Goal: Task Accomplishment & Management: Manage account settings

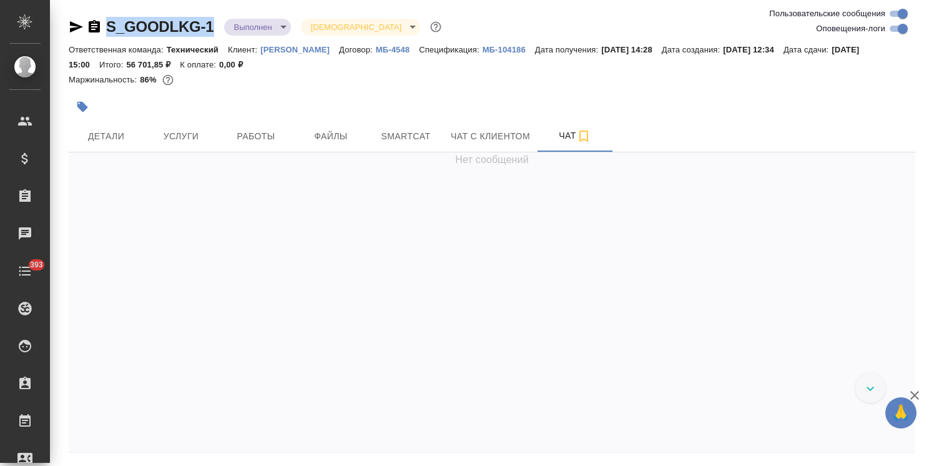
drag, startPoint x: 176, startPoint y: 16, endPoint x: 89, endPoint y: 17, distance: 87.4
click at [89, 17] on div "S_GOODLKG-1 Выполнен completed Святая троица holyTrinity Ответственная команда:…" at bounding box center [492, 254] width 861 height 509
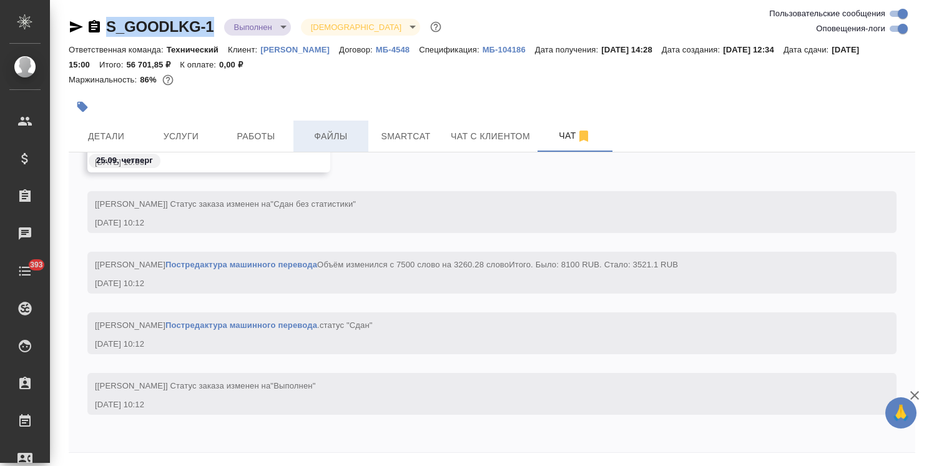
click at [312, 136] on span "Файлы" at bounding box center [331, 137] width 60 height 16
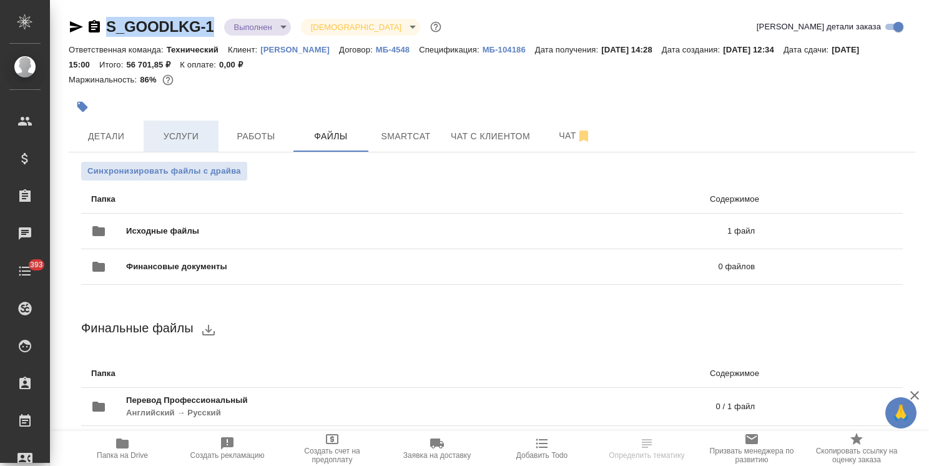
click at [170, 134] on span "Услуги" at bounding box center [181, 137] width 60 height 16
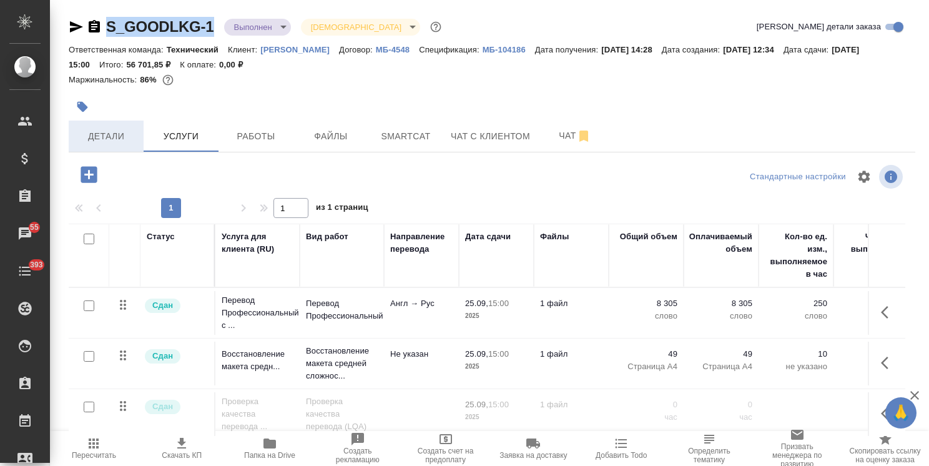
click at [110, 132] on span "Детали" at bounding box center [106, 137] width 60 height 16
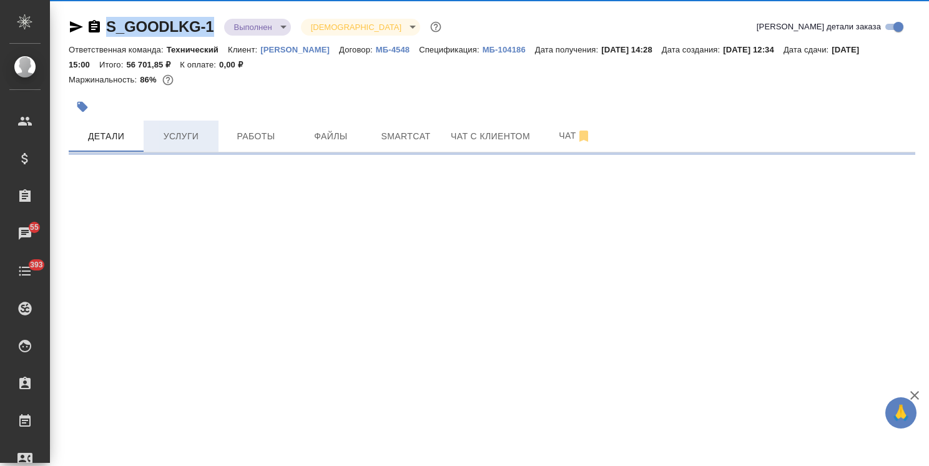
select select "RU"
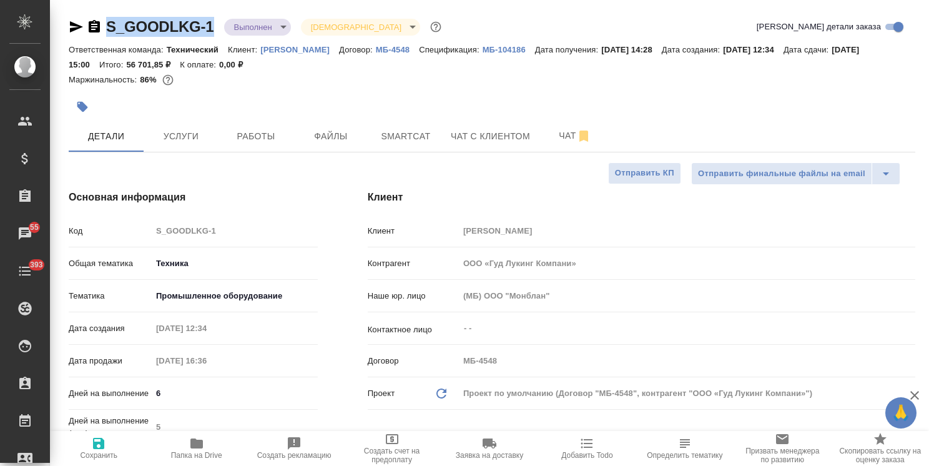
type textarea "x"
click at [240, 20] on body "🙏 .cls-1 fill:#fff; AWATERA Usmanova Olga Клиенты Спецификации Заказы 55 Чаты 3…" at bounding box center [464, 233] width 929 height 466
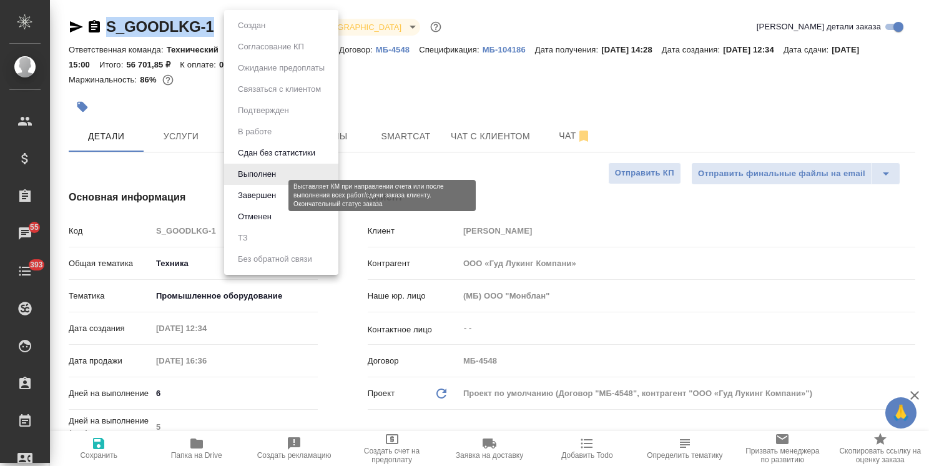
click at [262, 194] on button "Завершен" at bounding box center [257, 196] width 46 height 14
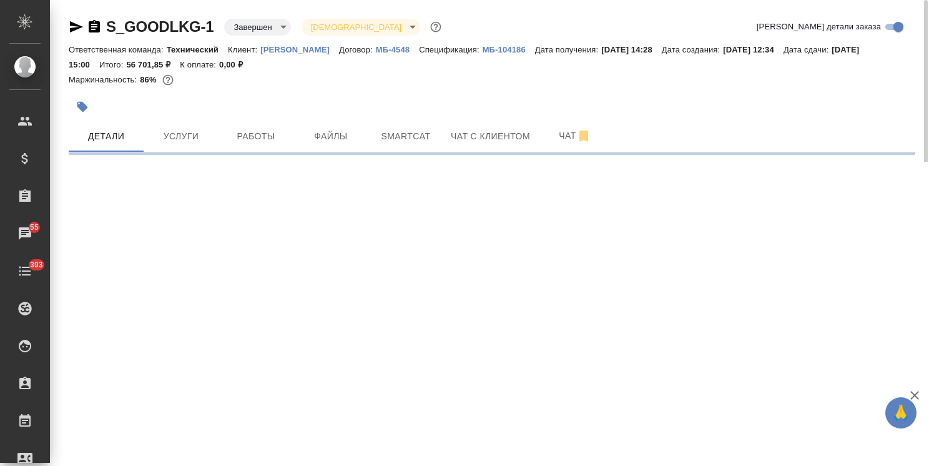
select select "RU"
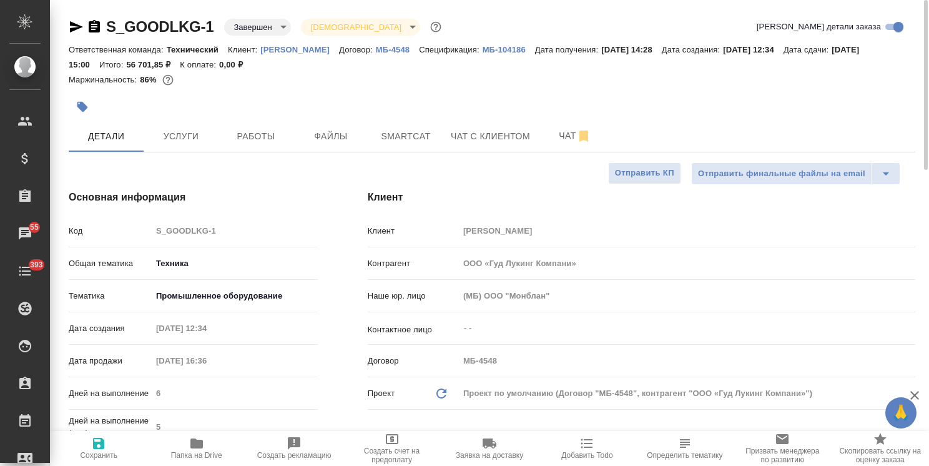
type textarea "x"
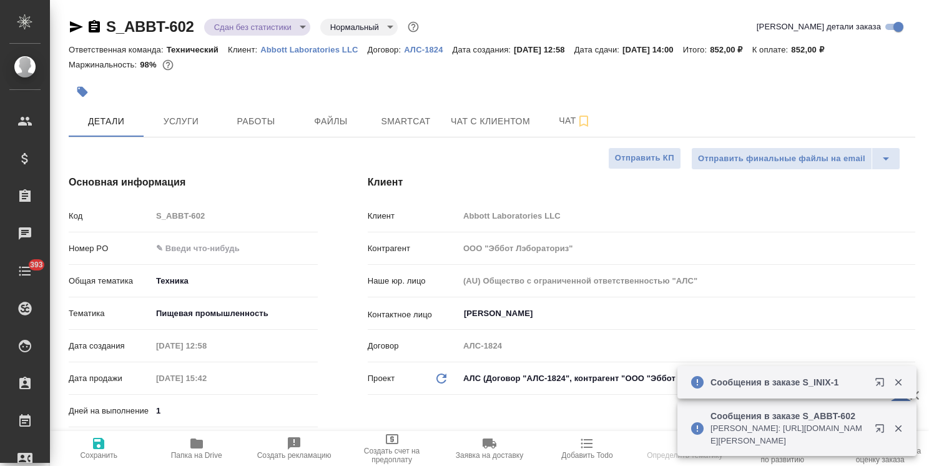
select select "RU"
click at [327, 118] on span "Файлы" at bounding box center [331, 122] width 60 height 16
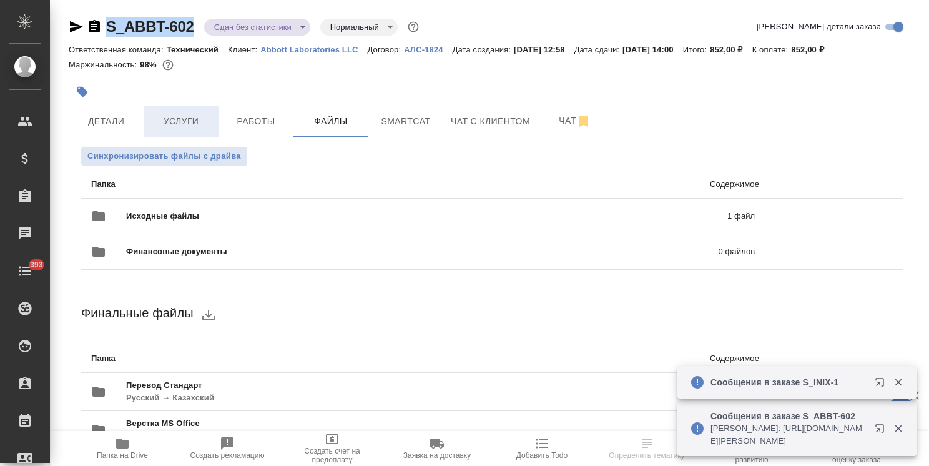
click at [188, 116] on span "Услуги" at bounding box center [181, 122] width 60 height 16
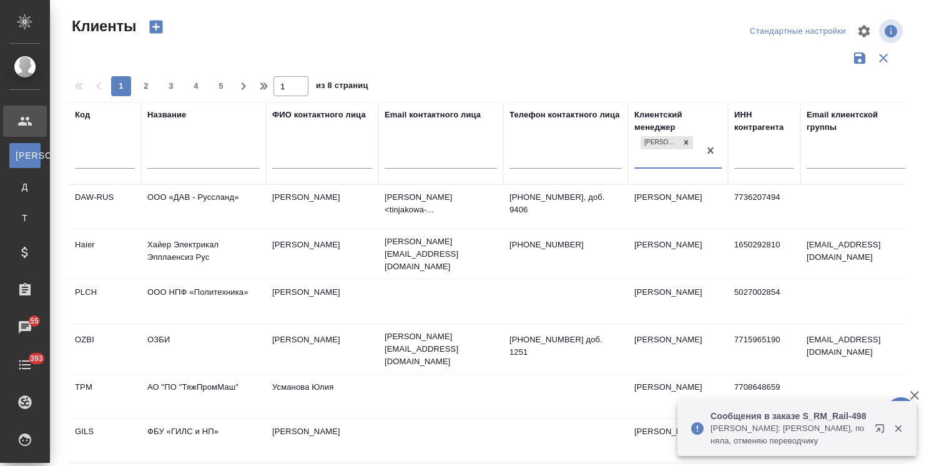
select select "RU"
click at [232, 159] on input "text" at bounding box center [203, 160] width 112 height 16
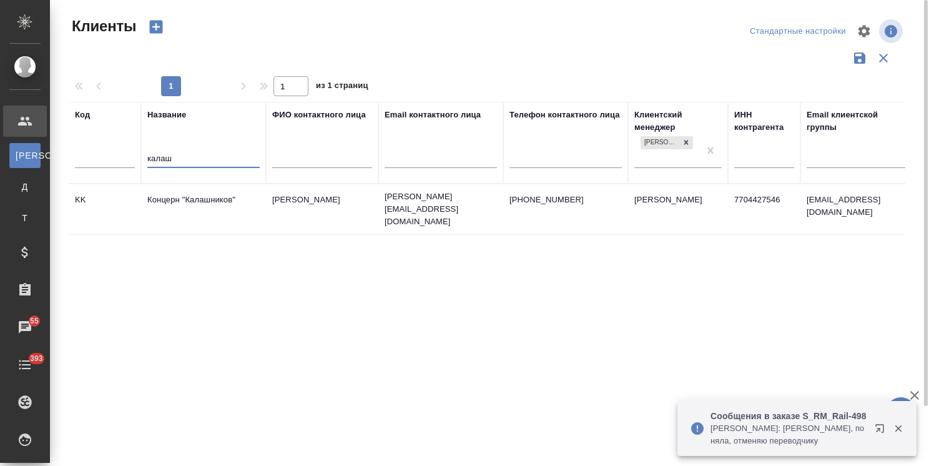
type input "калаш"
click at [198, 206] on td "Концерн "Калашников"" at bounding box center [203, 209] width 125 height 44
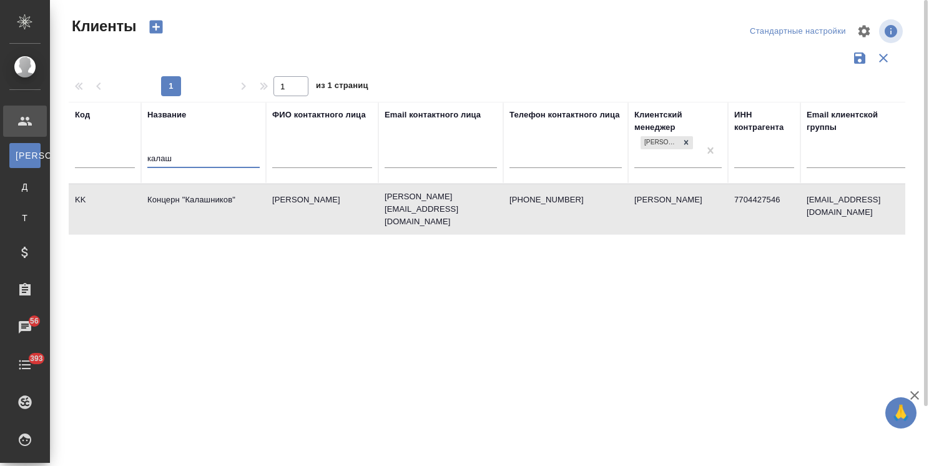
drag, startPoint x: 232, startPoint y: 157, endPoint x: 94, endPoint y: 166, distance: 138.3
click at [94, 166] on tr "Код Название калаш ФИО контактного лица Email контактного лица Телефон контактн…" at bounding box center [541, 143] width 944 height 82
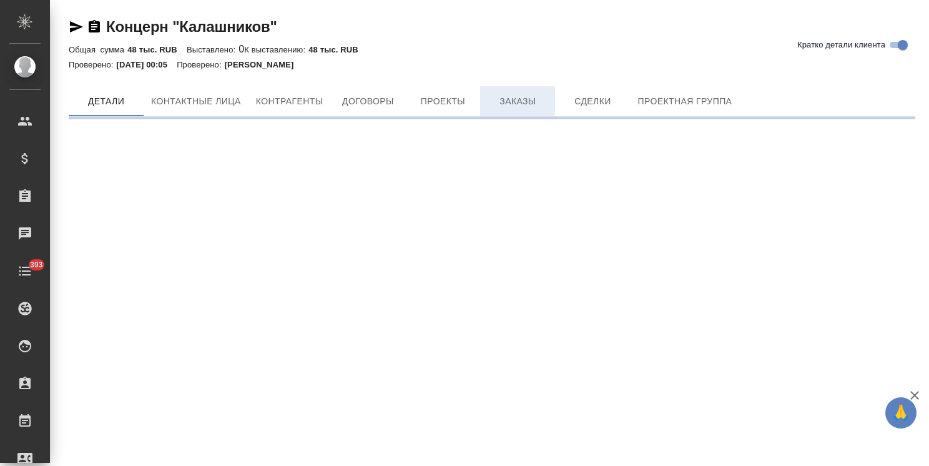
click at [518, 99] on span "Заказы" at bounding box center [518, 102] width 60 height 16
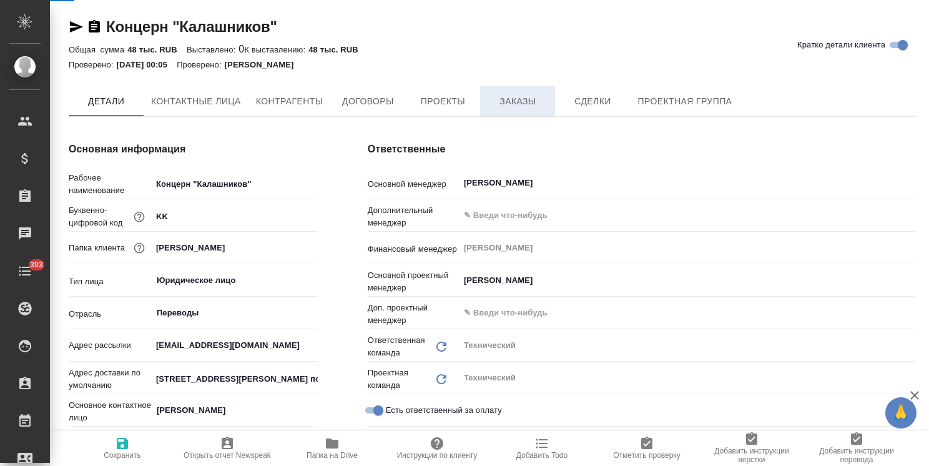
type input "(AU) Общество с ограниченной ответственностью "АЛС""
type textarea "x"
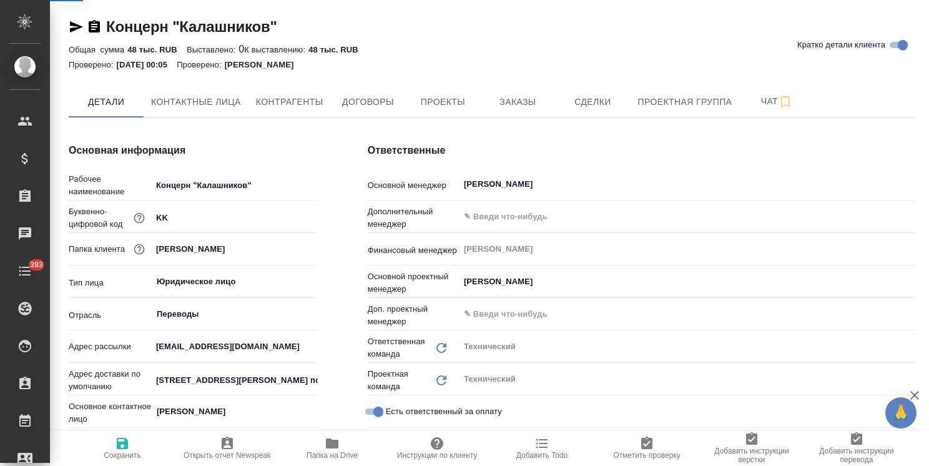
type textarea "x"
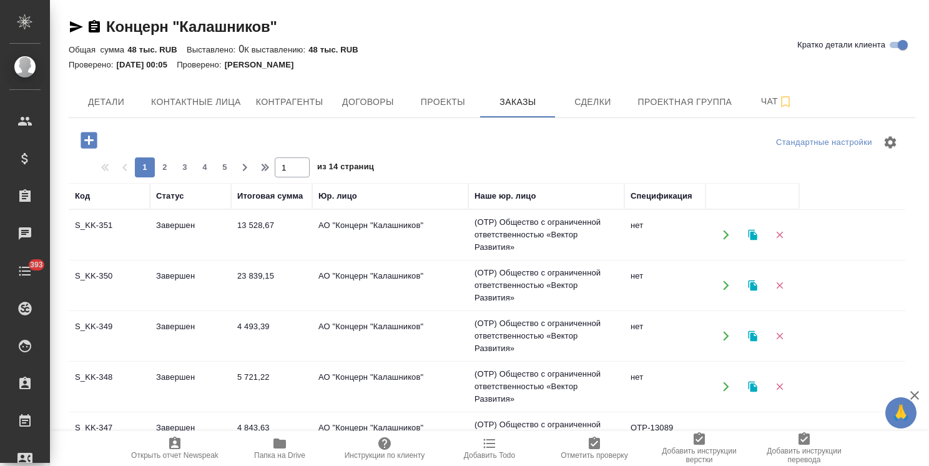
click at [756, 234] on icon "button" at bounding box center [752, 235] width 9 height 11
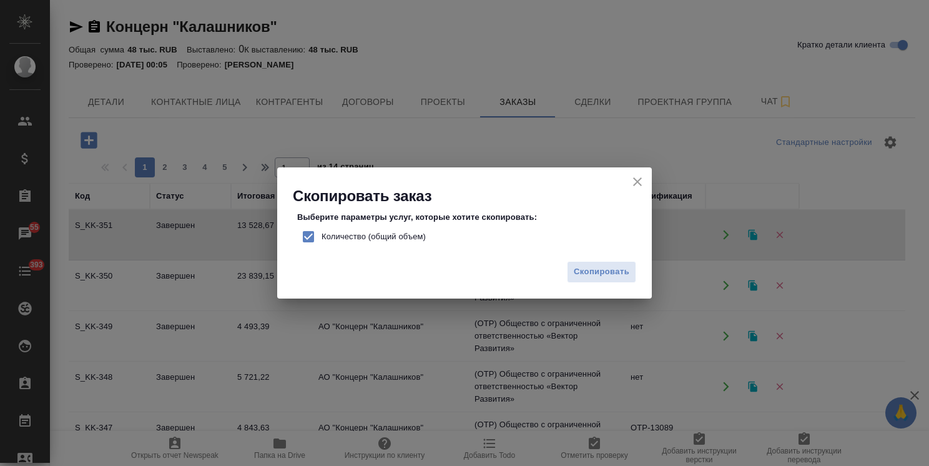
click at [414, 234] on span "Количество (общий объем)" at bounding box center [374, 236] width 104 height 12
click at [322, 234] on input "Количество (общий объем)" at bounding box center [308, 237] width 26 height 26
checkbox input "false"
click at [624, 272] on span "Скопировать" at bounding box center [602, 272] width 56 height 14
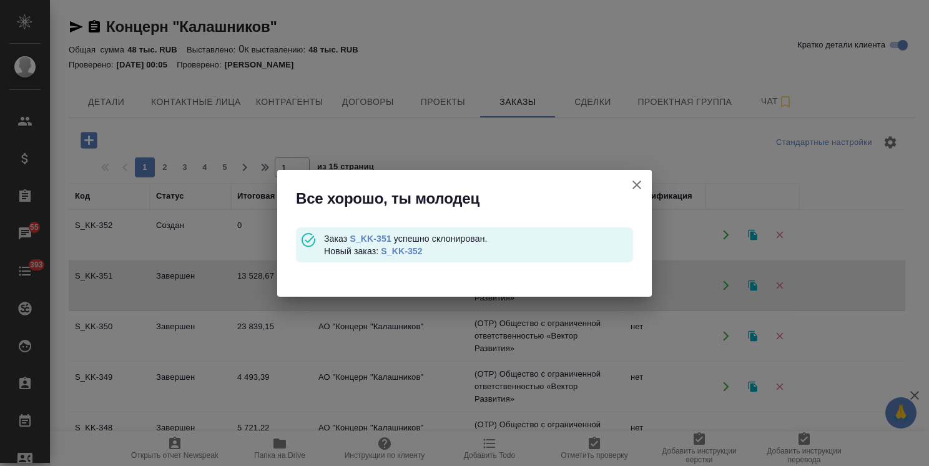
click at [402, 253] on link "S_KK-352" at bounding box center [401, 251] width 41 height 10
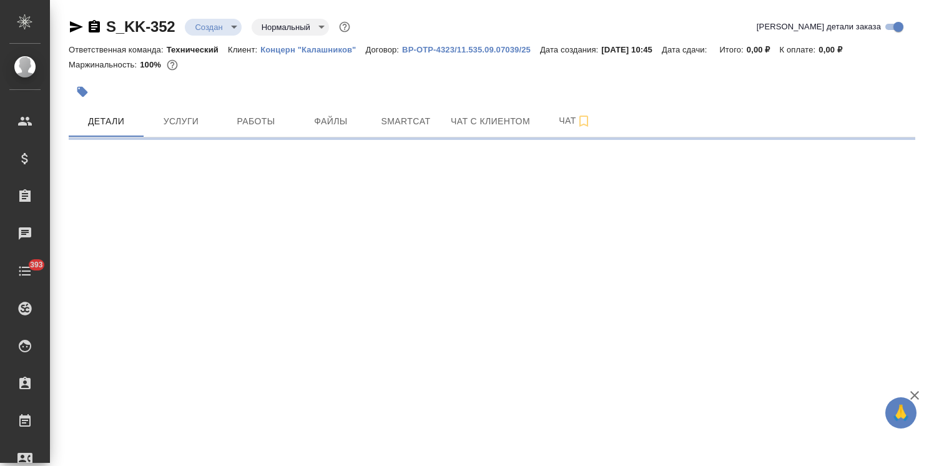
select select "RU"
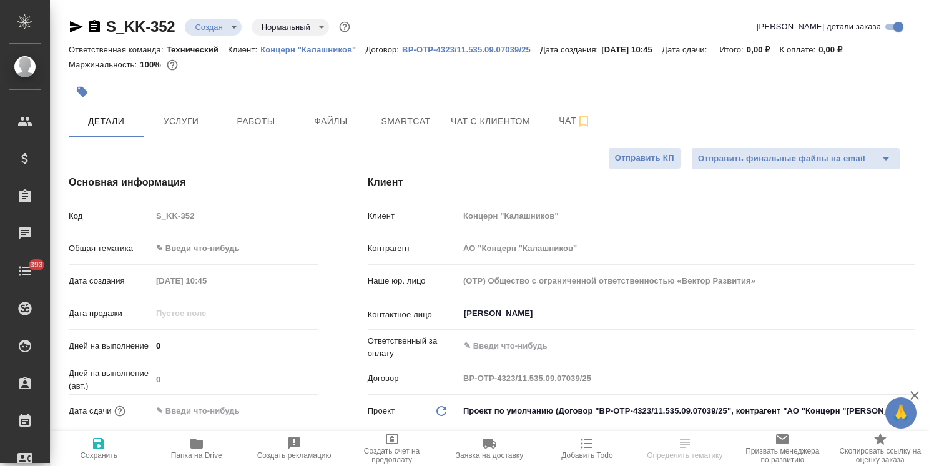
type textarea "x"
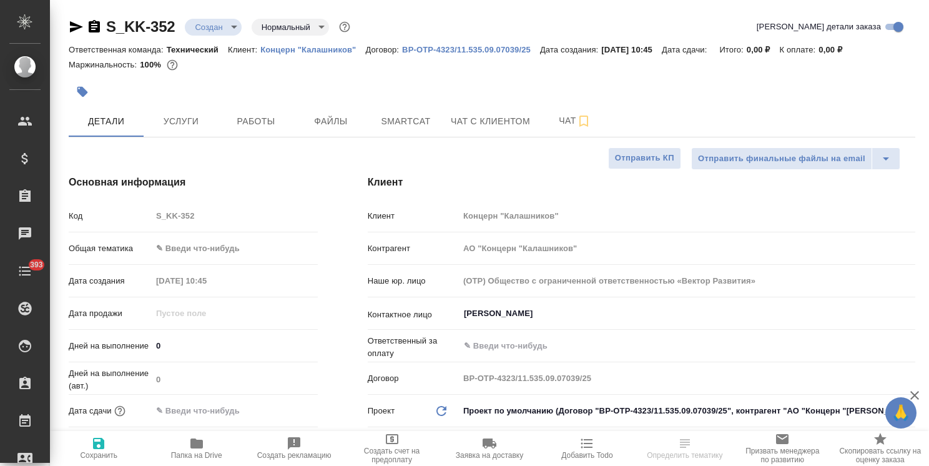
type textarea "x"
click at [210, 250] on body "🙏 .cls-1 fill:#fff; AWATERA Usmanova Olga Клиенты Спецификации Заказы Чаты 393 …" at bounding box center [464, 233] width 929 height 466
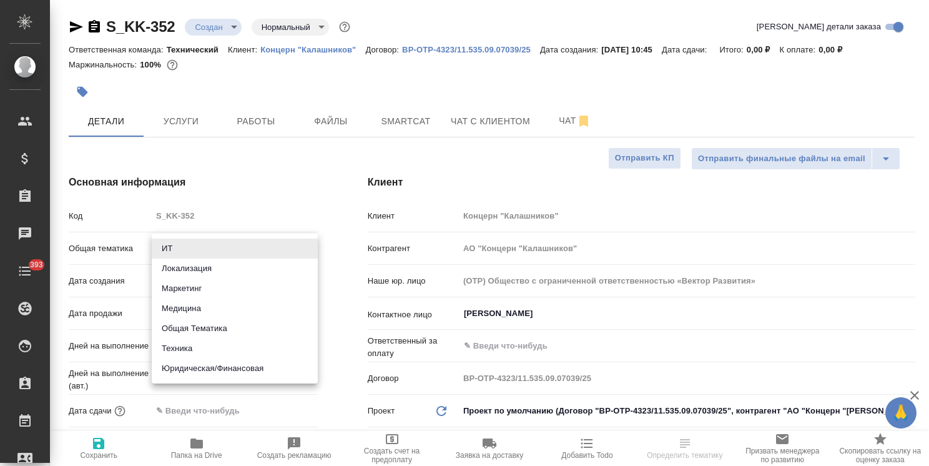
click at [194, 351] on li "Техника" at bounding box center [235, 348] width 166 height 20
type input "tech"
type textarea "x"
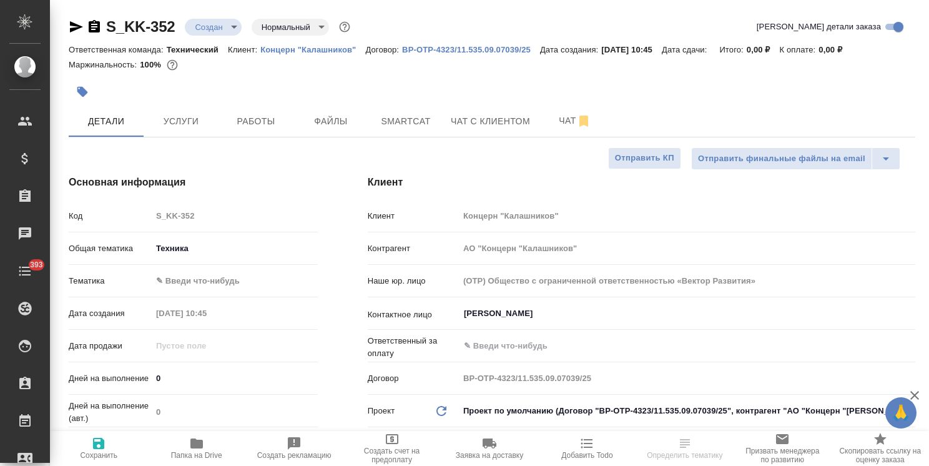
click at [227, 270] on div "Тематика ✎ Введи что-нибудь" at bounding box center [193, 281] width 249 height 22
click at [222, 276] on body "🙏 .cls-1 fill:#fff; AWATERA Usmanova Olga Клиенты Спецификации Заказы Чаты 393 …" at bounding box center [464, 233] width 929 height 466
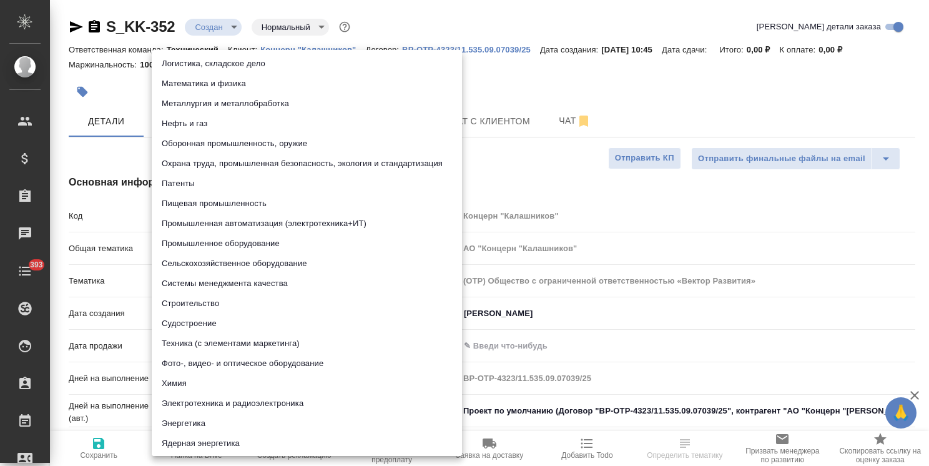
scroll to position [143, 0]
click at [262, 332] on li "Техника (с элементами маркетинга)" at bounding box center [307, 342] width 310 height 20
type textarea "x"
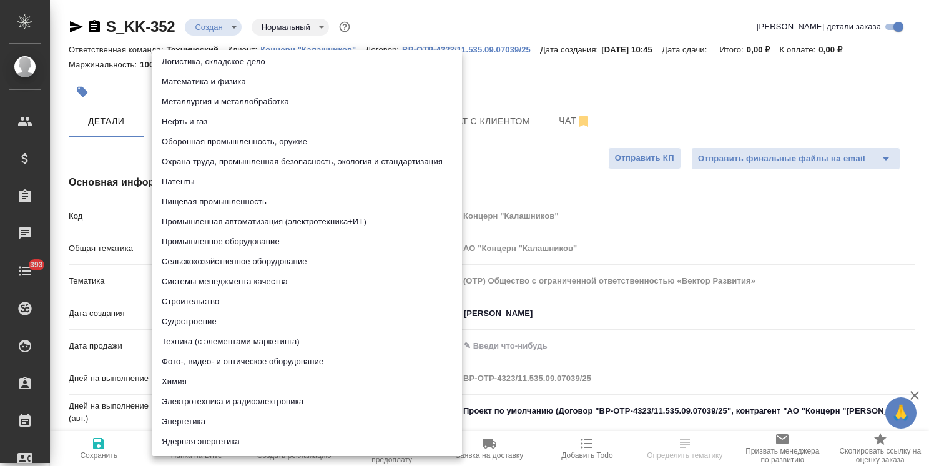
type input "60014f8f4811385ea454c731"
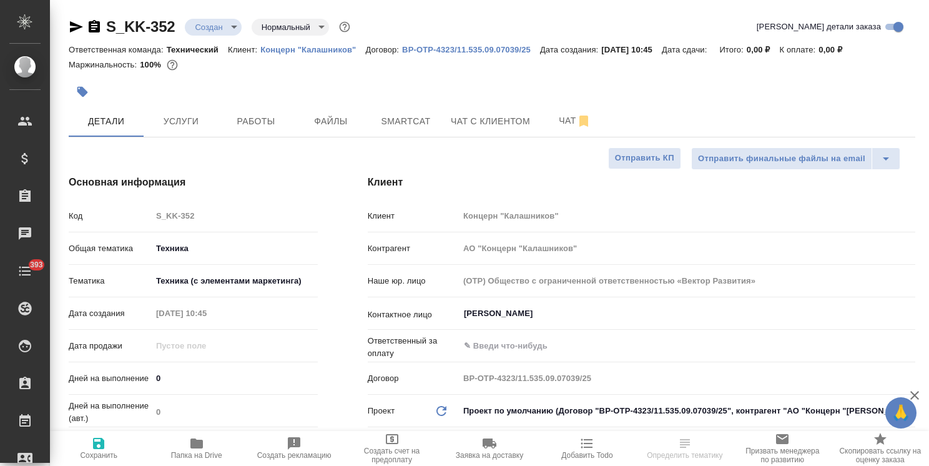
click at [101, 452] on span "Сохранить" at bounding box center [98, 455] width 37 height 9
type textarea "x"
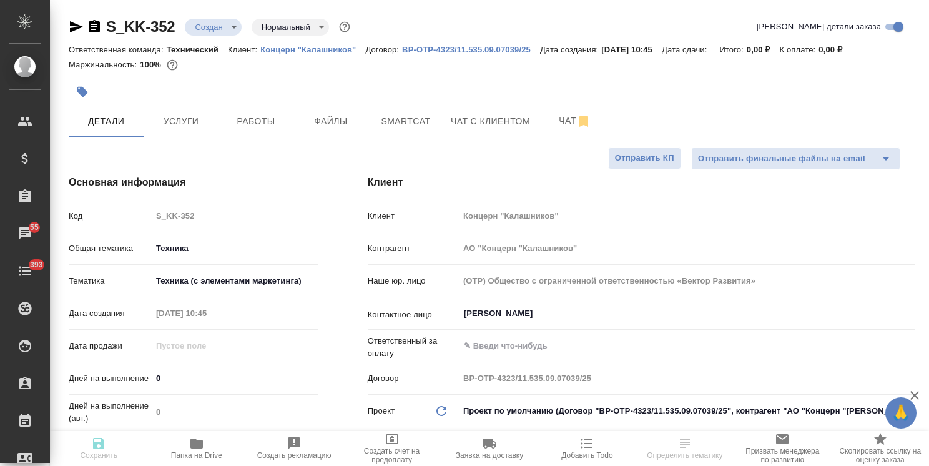
type textarea "x"
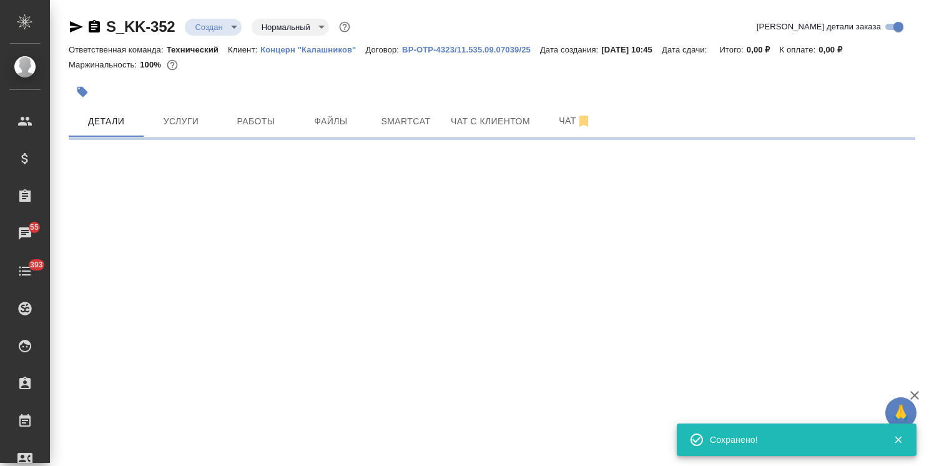
select select "RU"
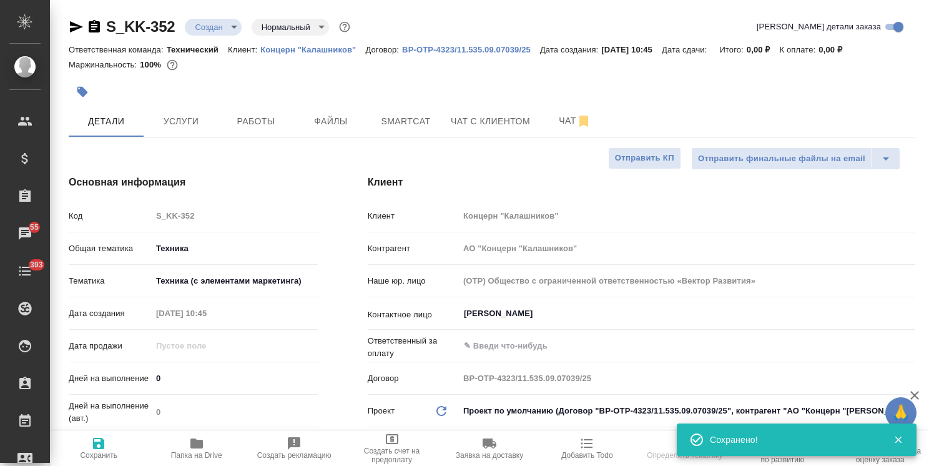
type textarea "x"
select select "RU"
type textarea "x"
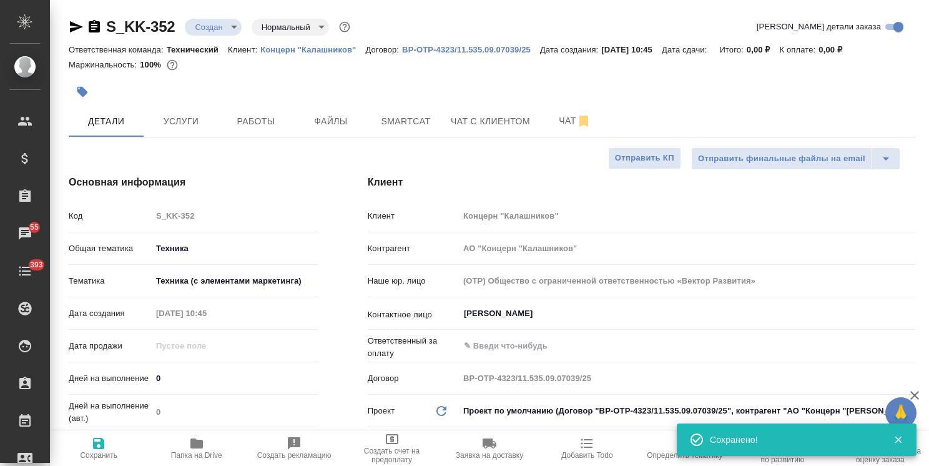
type textarea "x"
drag, startPoint x: 175, startPoint y: 14, endPoint x: 70, endPoint y: 16, distance: 105.6
copy link "S_KK-352"
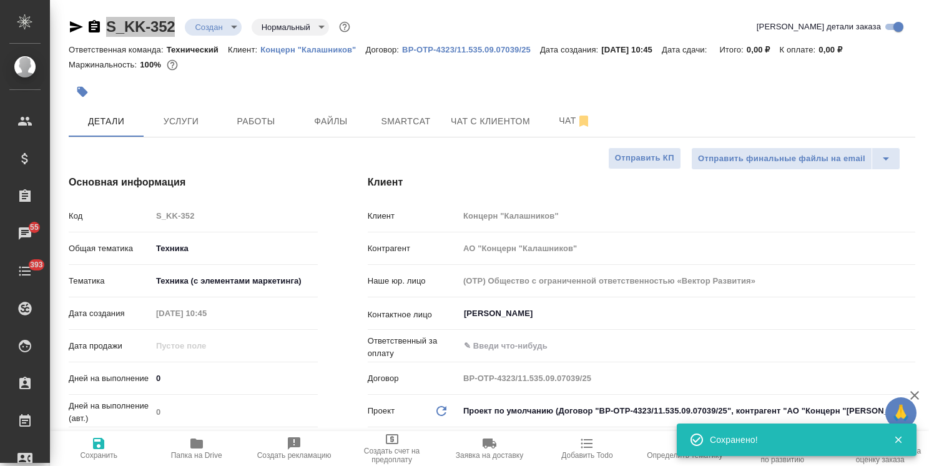
type textarea "x"
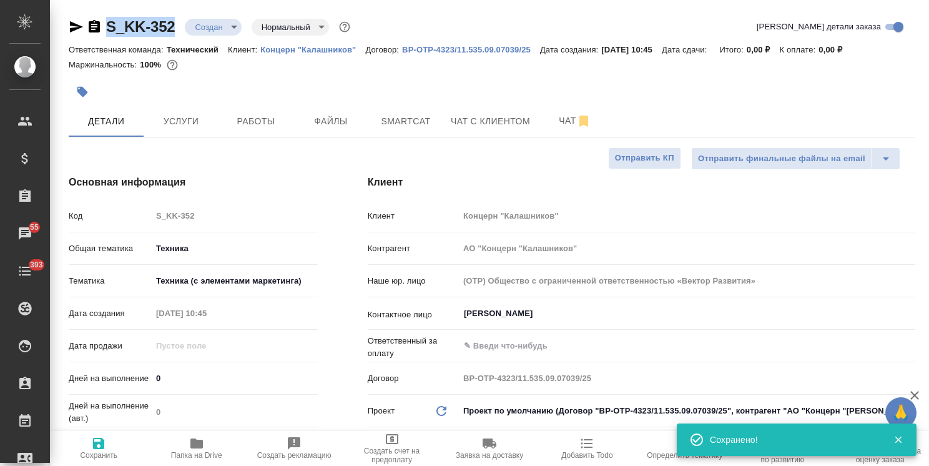
type textarea "x"
click at [327, 124] on span "Файлы" at bounding box center [331, 122] width 60 height 16
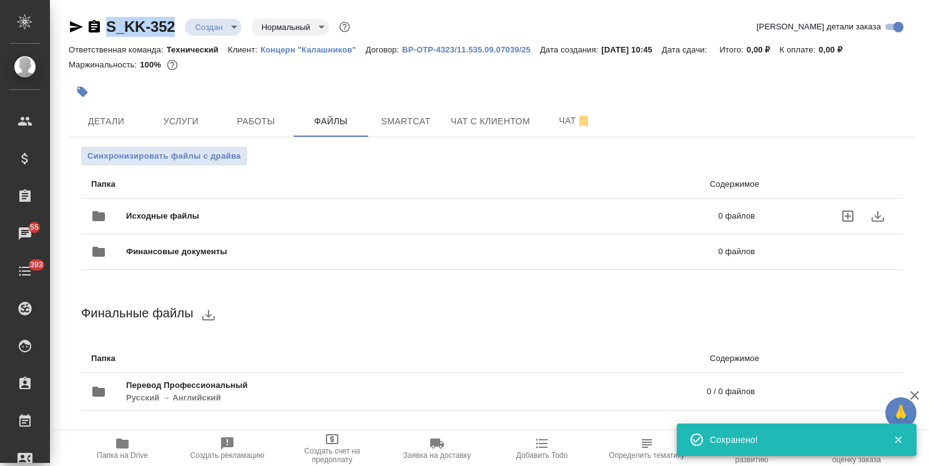
click at [146, 217] on span "Исходные файлы" at bounding box center [292, 216] width 333 height 12
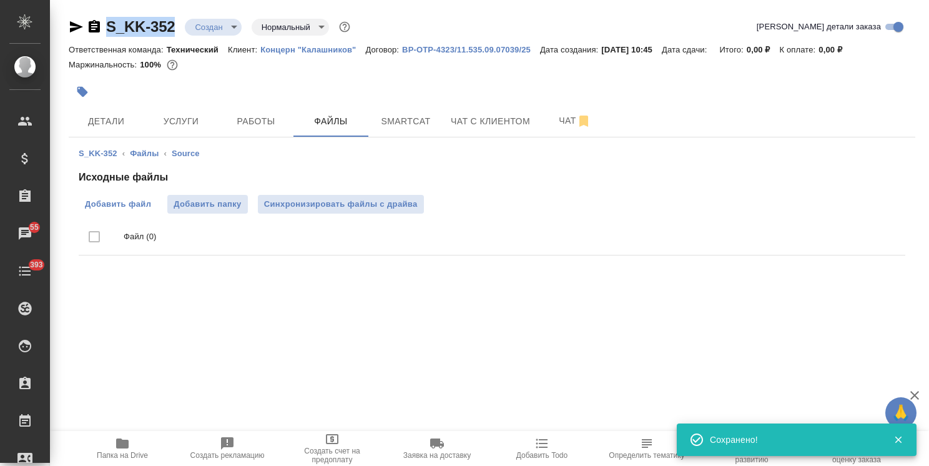
click at [117, 201] on span "Добавить файл" at bounding box center [118, 204] width 66 height 12
click at [0, 0] on input "Добавить файл" at bounding box center [0, 0] width 0 height 0
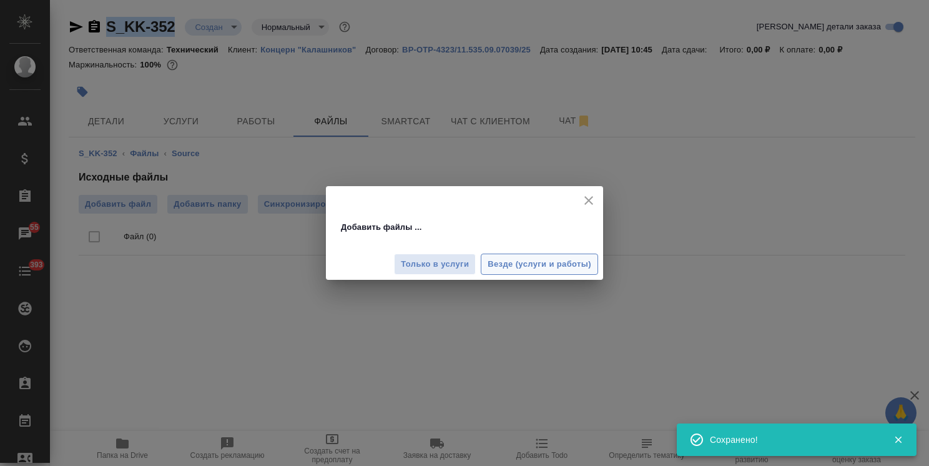
click at [514, 261] on span "Везде (услуги и работы)" at bounding box center [540, 264] width 104 height 14
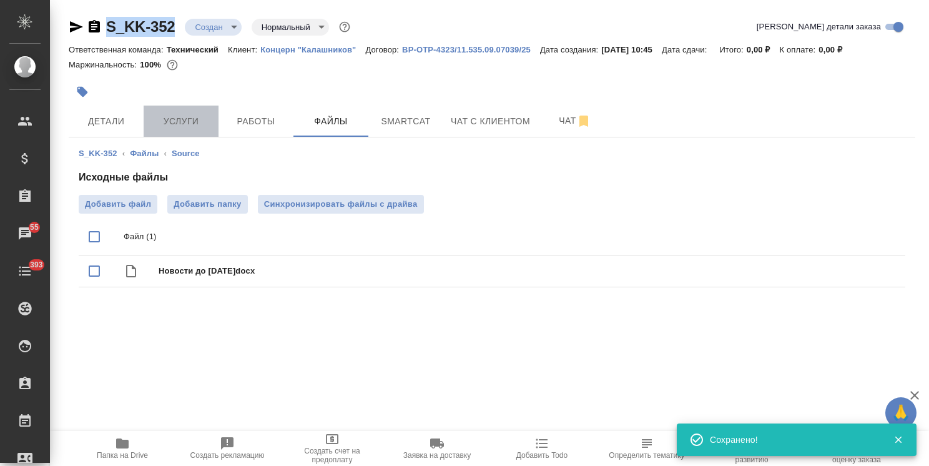
click at [172, 122] on span "Услуги" at bounding box center [181, 122] width 60 height 16
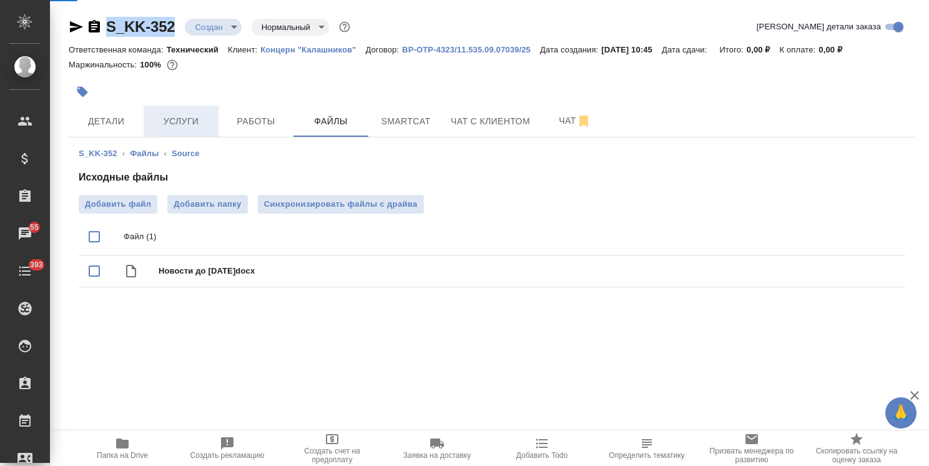
click at [189, 116] on span "Услуги" at bounding box center [181, 122] width 60 height 16
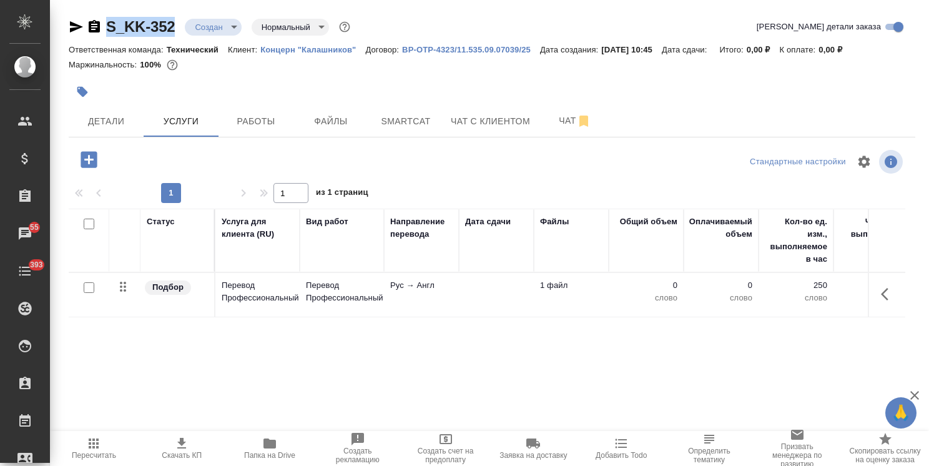
click at [392, 294] on td "Рус → Англ" at bounding box center [421, 295] width 75 height 44
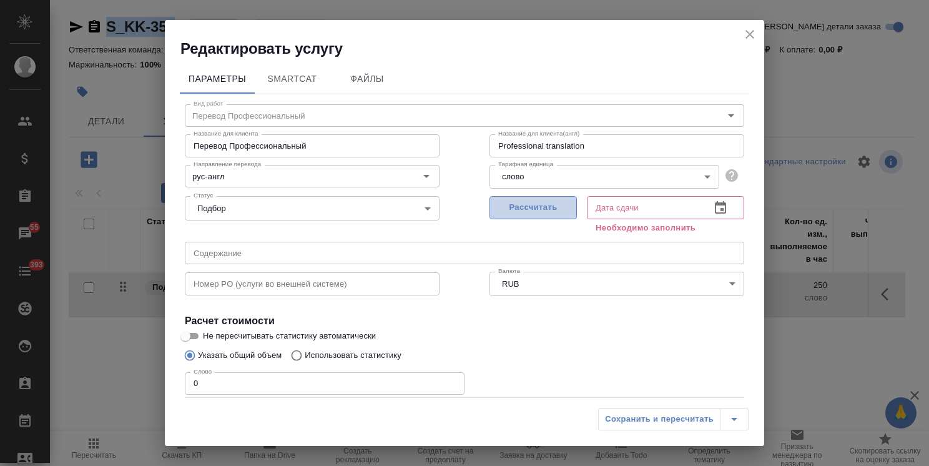
click at [541, 201] on span "Рассчитать" at bounding box center [533, 207] width 74 height 14
type input "25.09.2025 10:46"
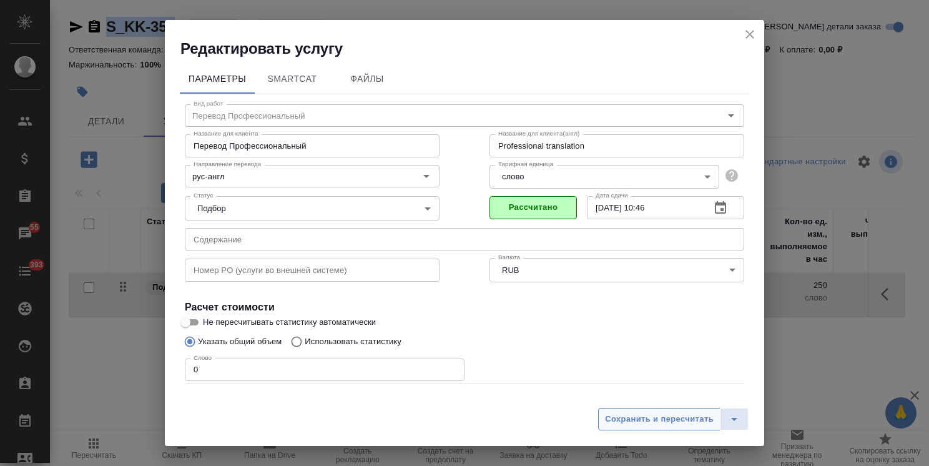
click at [620, 421] on span "Сохранить и пересчитать" at bounding box center [659, 419] width 109 height 14
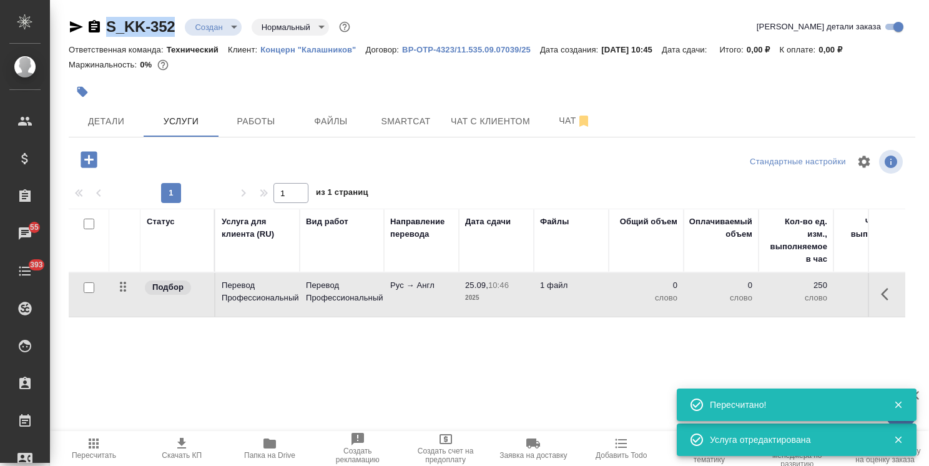
click at [92, 288] on input "checkbox" at bounding box center [89, 287] width 11 height 11
checkbox input "true"
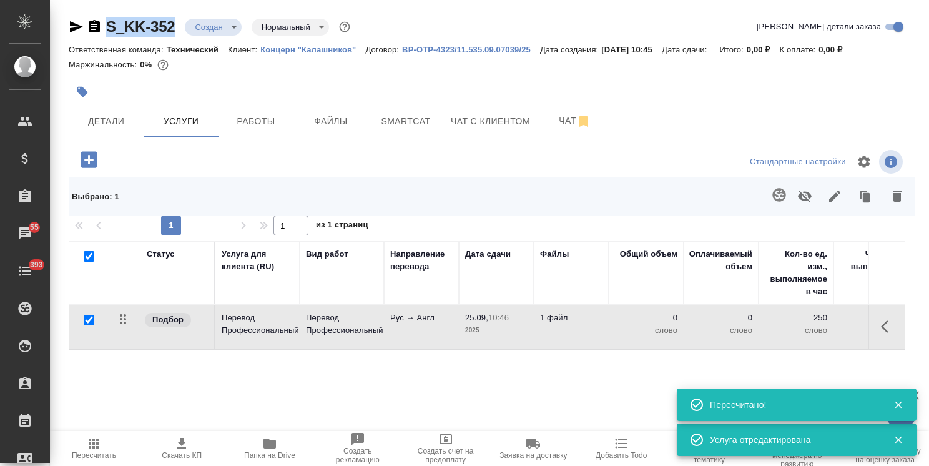
click at [771, 191] on button "button" at bounding box center [779, 195] width 30 height 30
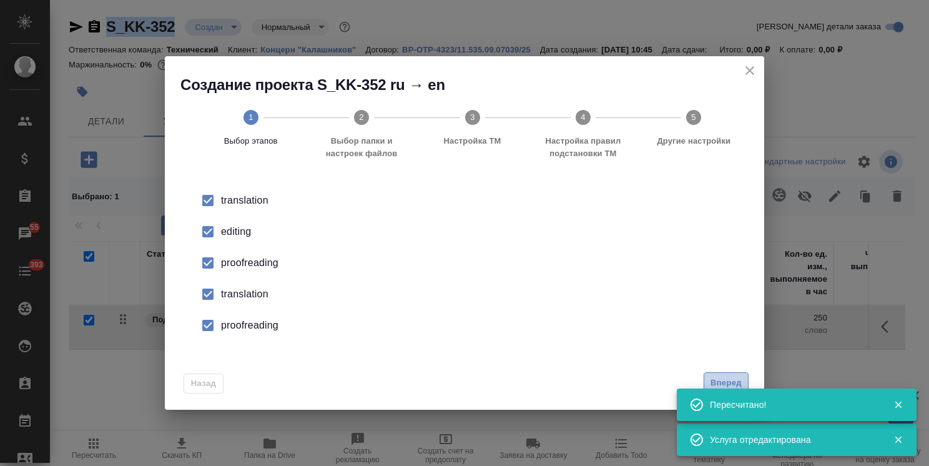
click at [724, 385] on span "Вперед" at bounding box center [726, 383] width 31 height 14
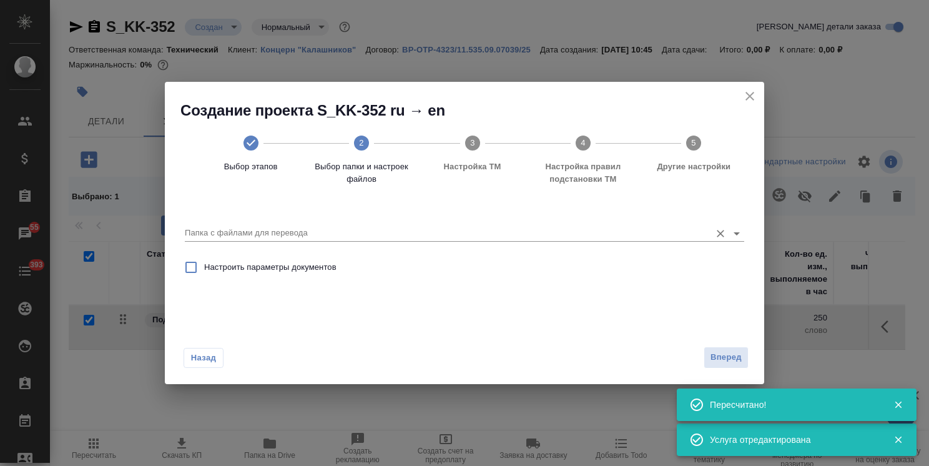
click at [290, 233] on input "Папка с файлами для перевода" at bounding box center [445, 232] width 520 height 15
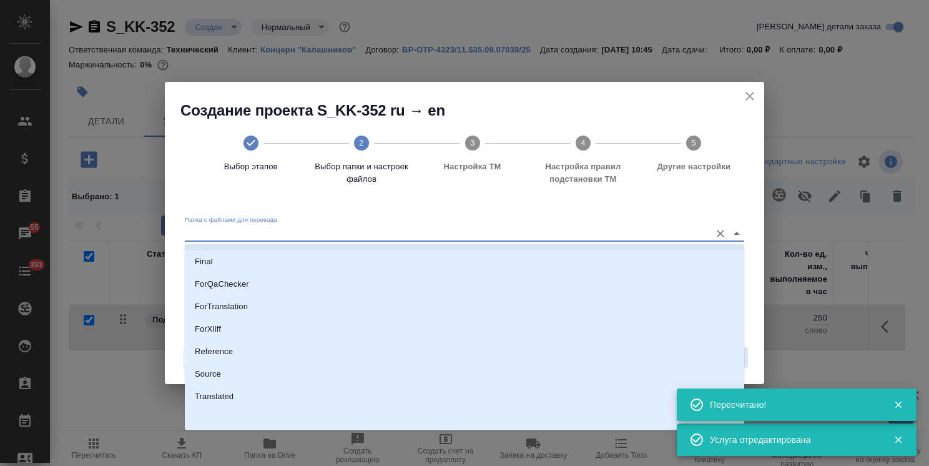
scroll to position [110, 0]
click at [217, 373] on p "Source" at bounding box center [208, 373] width 26 height 12
type input "Source"
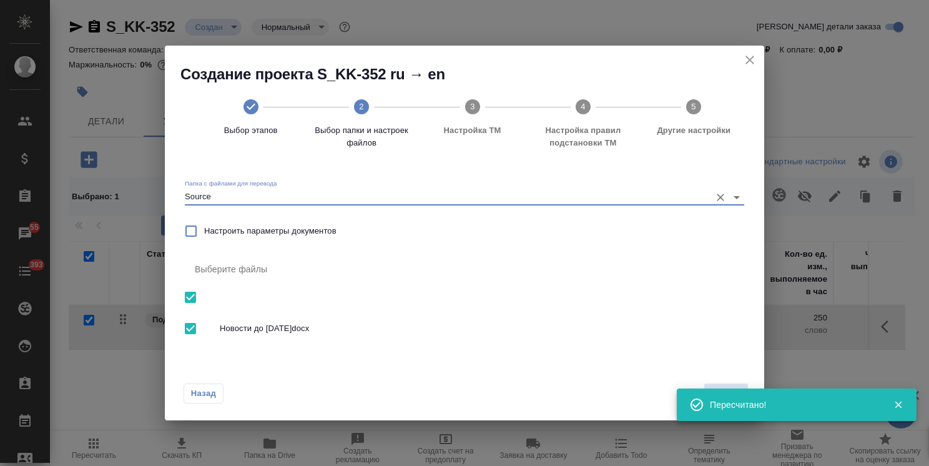
click at [721, 382] on div "Назад Вперед" at bounding box center [464, 391] width 599 height 59
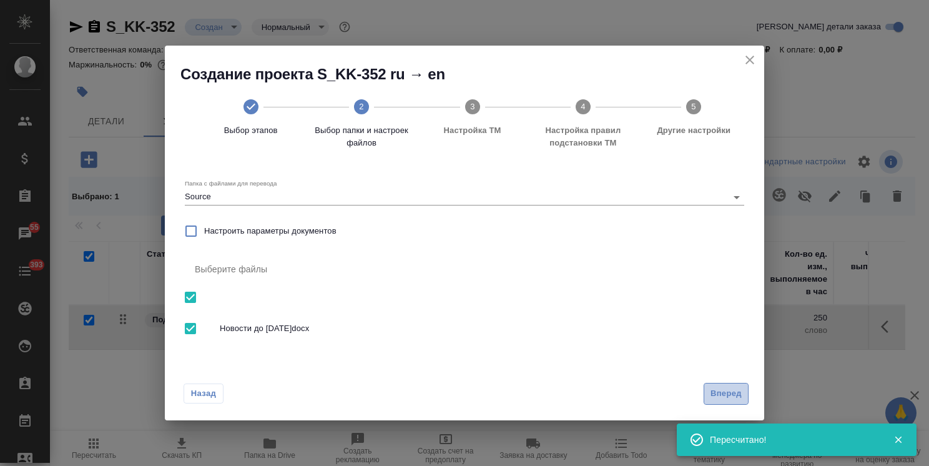
click at [713, 388] on span "Вперед" at bounding box center [726, 394] width 31 height 14
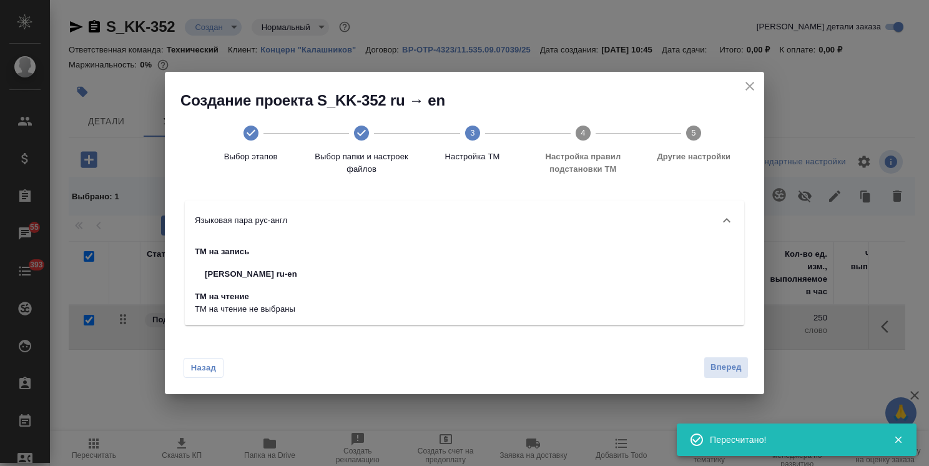
click at [732, 377] on button "Вперед" at bounding box center [726, 368] width 45 height 22
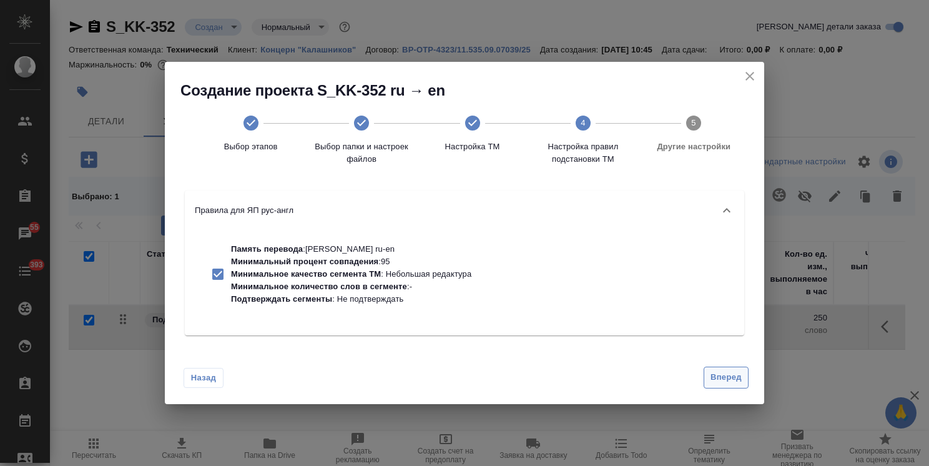
click at [717, 377] on span "Вперед" at bounding box center [726, 377] width 31 height 14
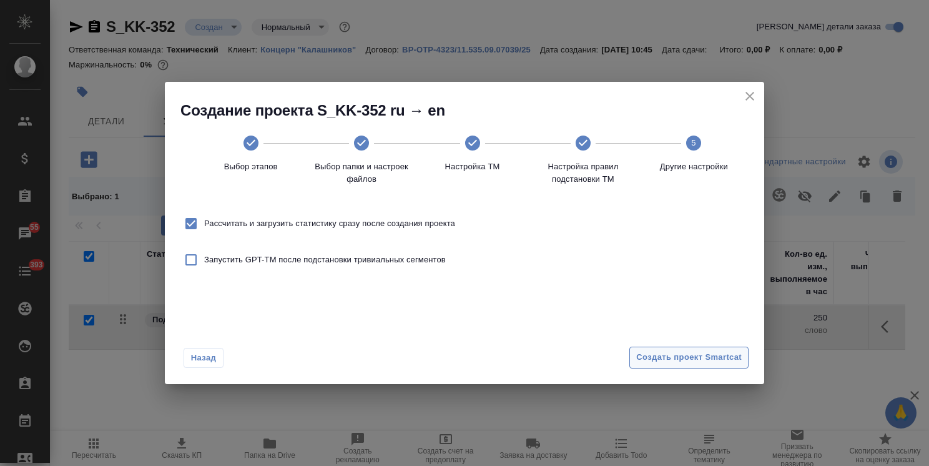
click at [712, 362] on span "Создать проект Smartcat" at bounding box center [689, 357] width 106 height 14
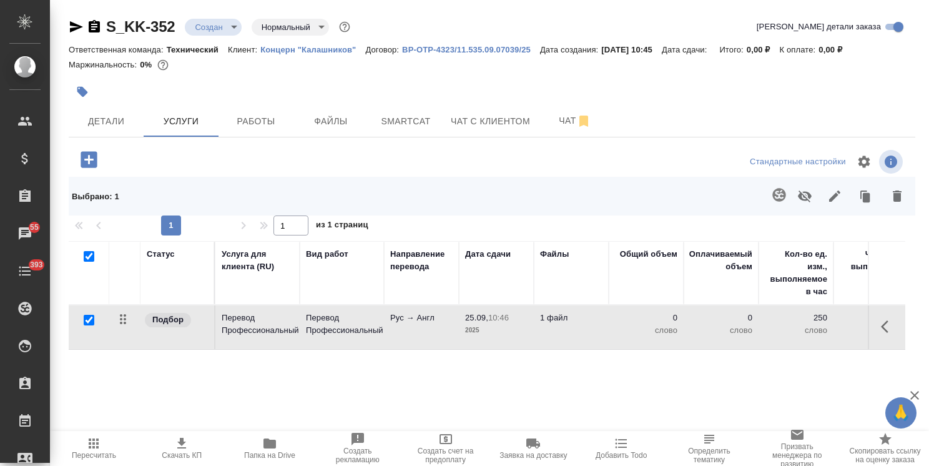
click at [92, 251] on input "checkbox" at bounding box center [89, 256] width 11 height 11
checkbox input "false"
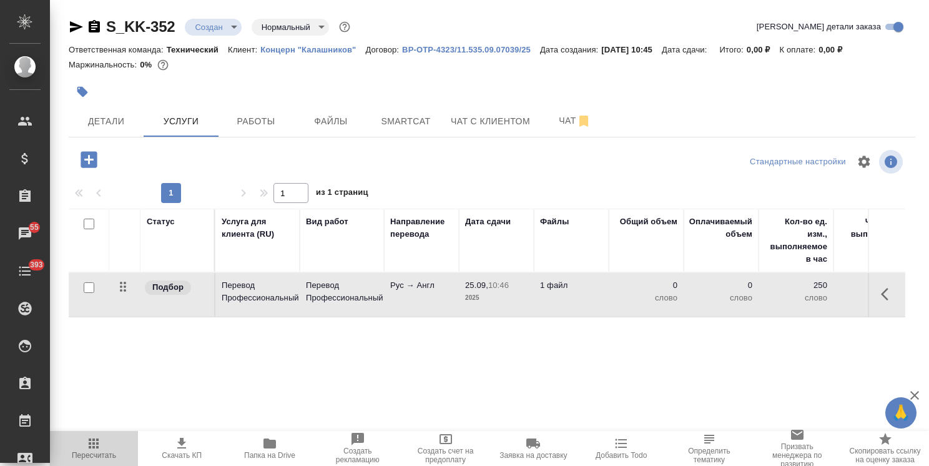
click at [94, 449] on icon "button" at bounding box center [93, 443] width 15 height 15
click at [97, 432] on button "Пересчитать" at bounding box center [94, 448] width 88 height 35
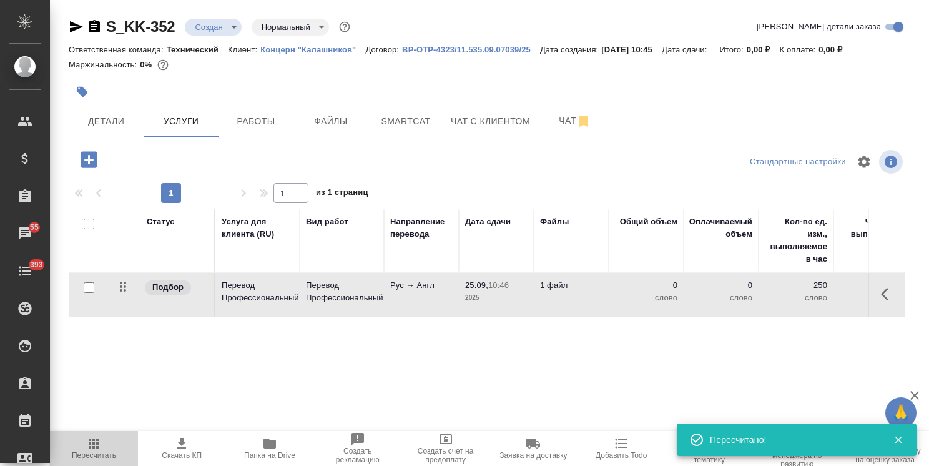
click at [97, 432] on button "Пересчитать" at bounding box center [94, 448] width 88 height 35
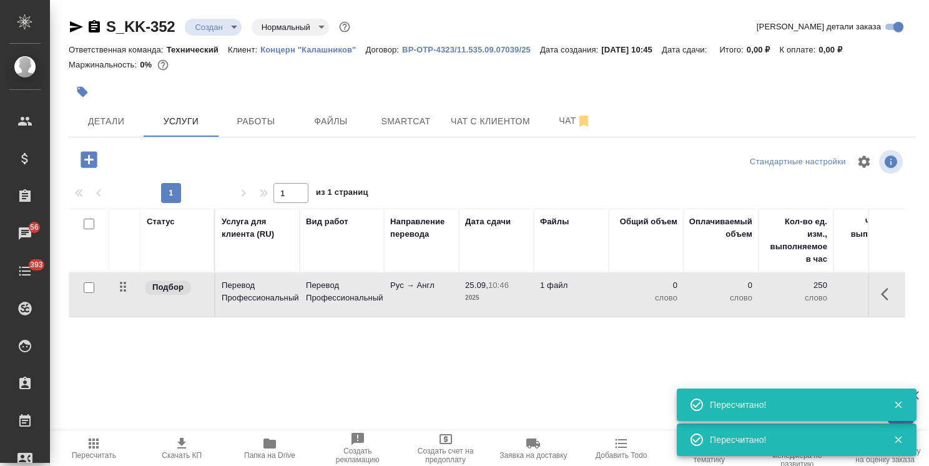
click at [90, 443] on icon "button" at bounding box center [94, 443] width 10 height 10
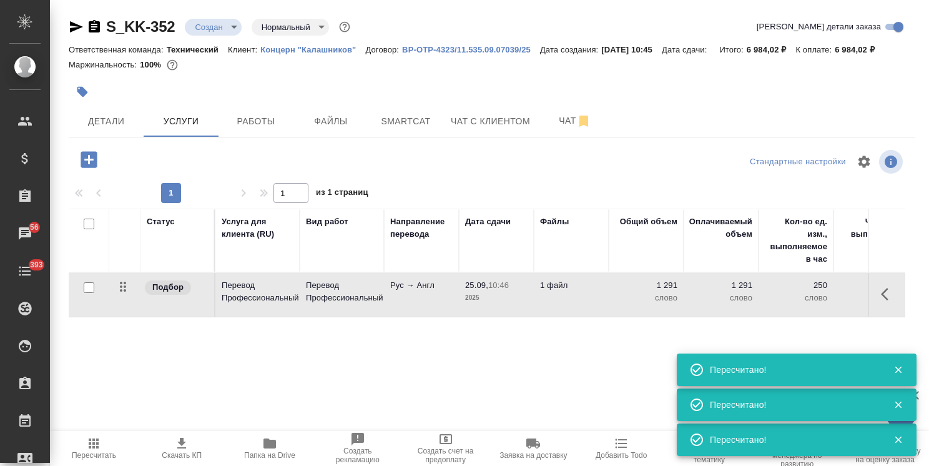
click at [90, 443] on icon "button" at bounding box center [94, 443] width 10 height 10
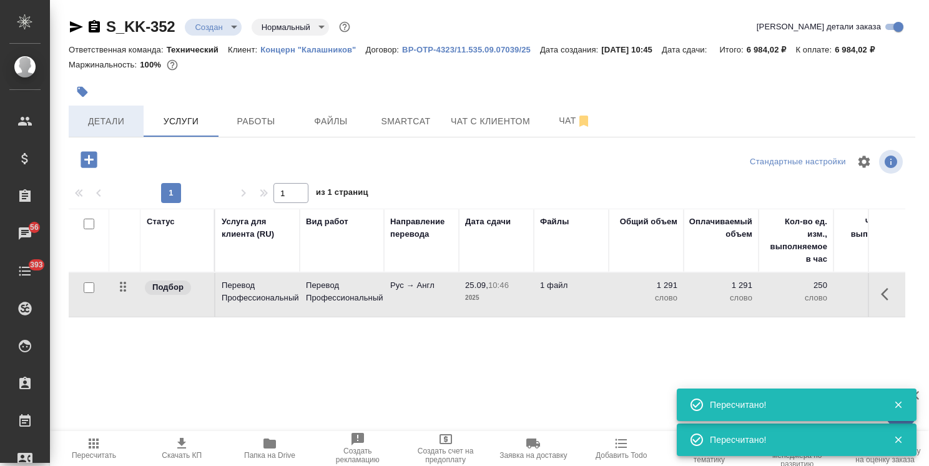
click at [120, 121] on span "Детали" at bounding box center [106, 122] width 60 height 16
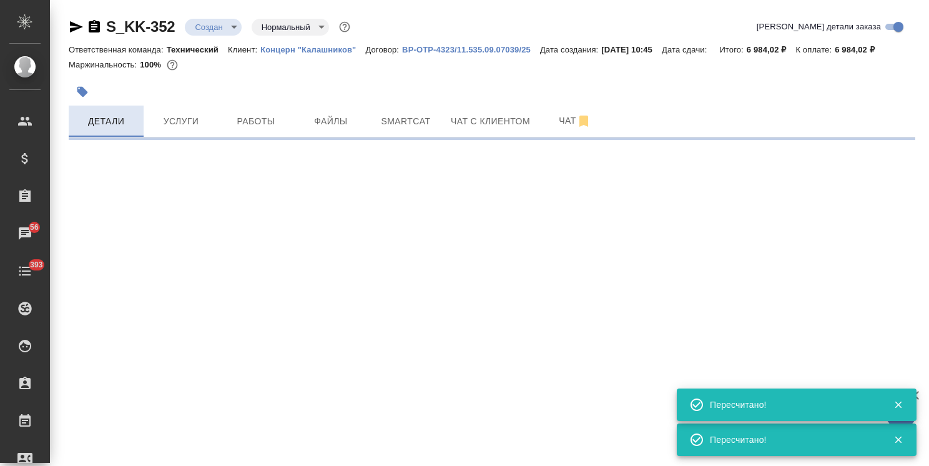
select select "RU"
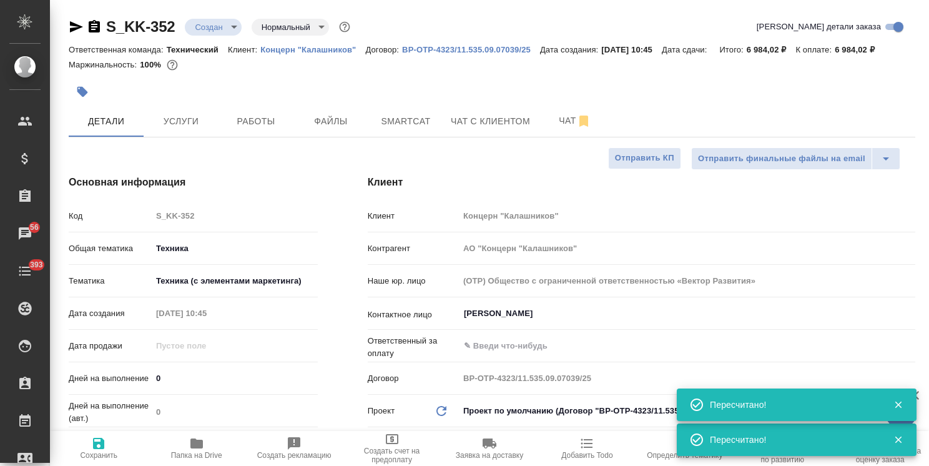
scroll to position [62, 0]
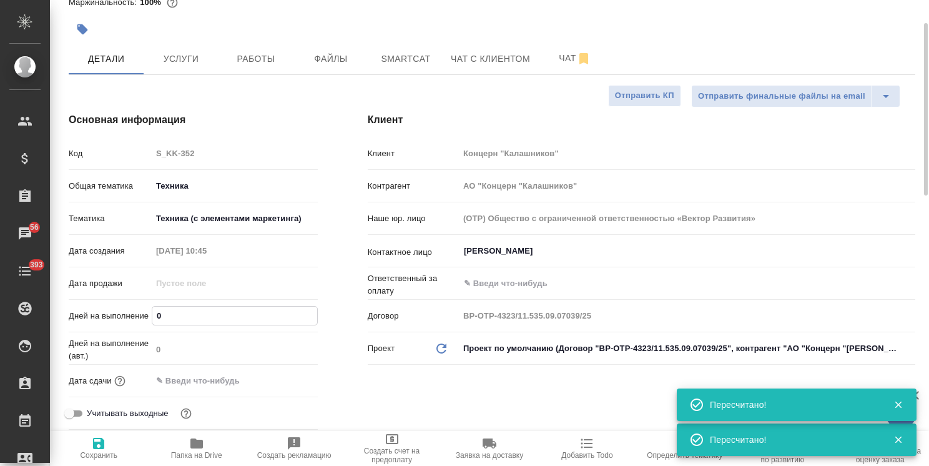
drag, startPoint x: 175, startPoint y: 307, endPoint x: 76, endPoint y: 322, distance: 100.3
click at [87, 316] on div "Дней на выполнение 0" at bounding box center [193, 316] width 249 height 22
type input "1"
type textarea "x"
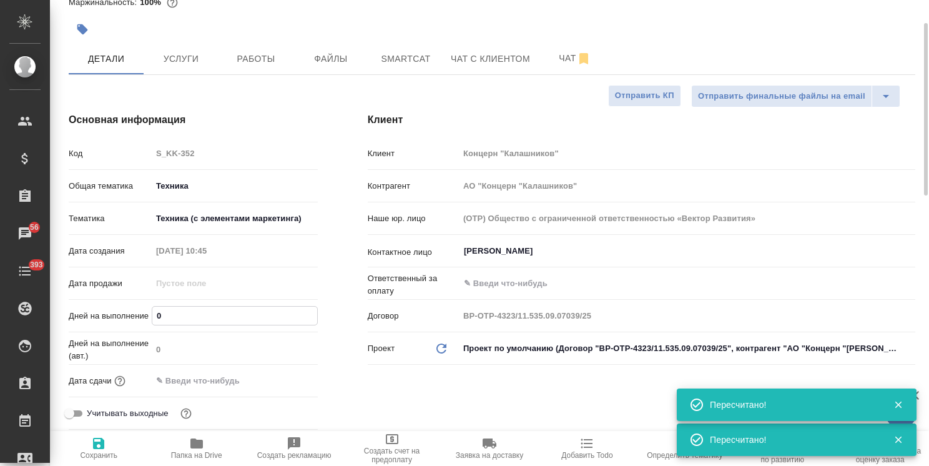
type textarea "x"
type input "1"
click at [107, 450] on span "Сохранить" at bounding box center [98, 448] width 82 height 24
type textarea "x"
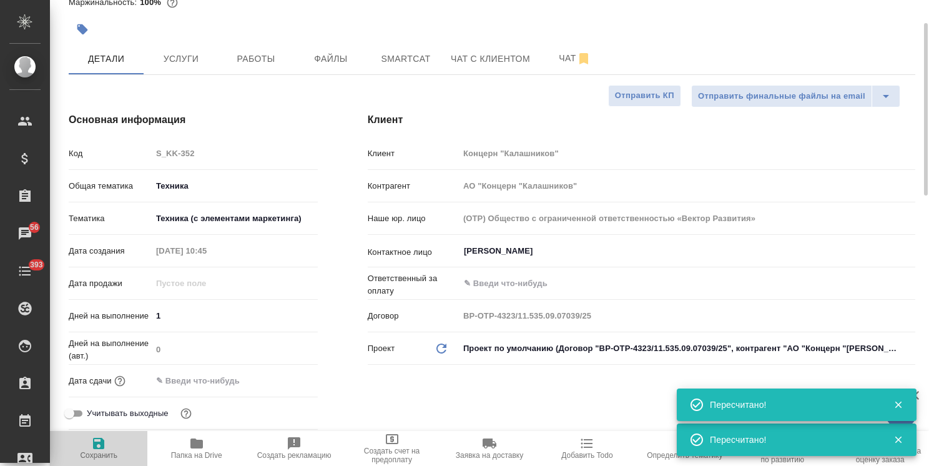
type textarea "x"
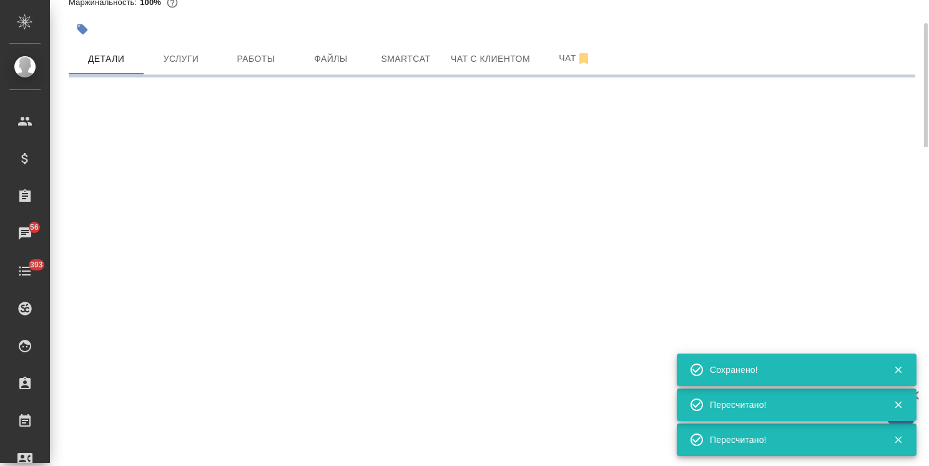
select select "RU"
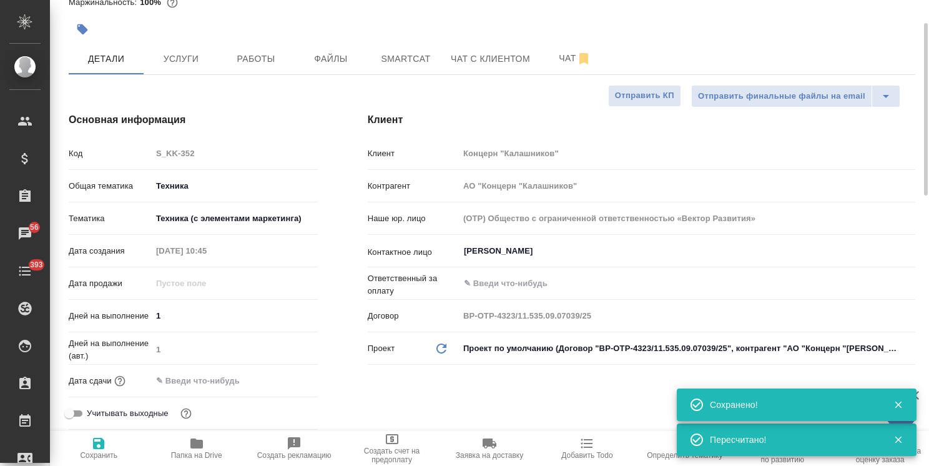
type textarea "x"
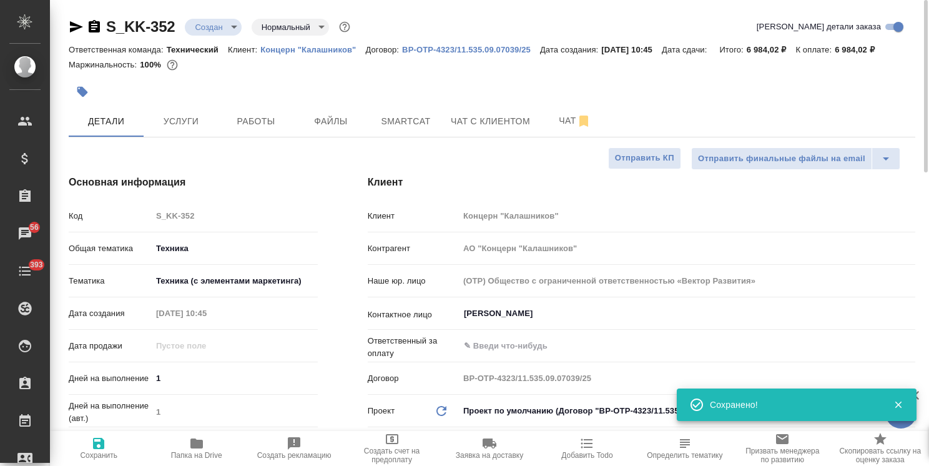
click at [215, 31] on body "🙏 .cls-1 fill:#fff; AWATERA Usmanova Olga Клиенты Спецификации Заказы 56 Чаты 3…" at bounding box center [464, 233] width 929 height 466
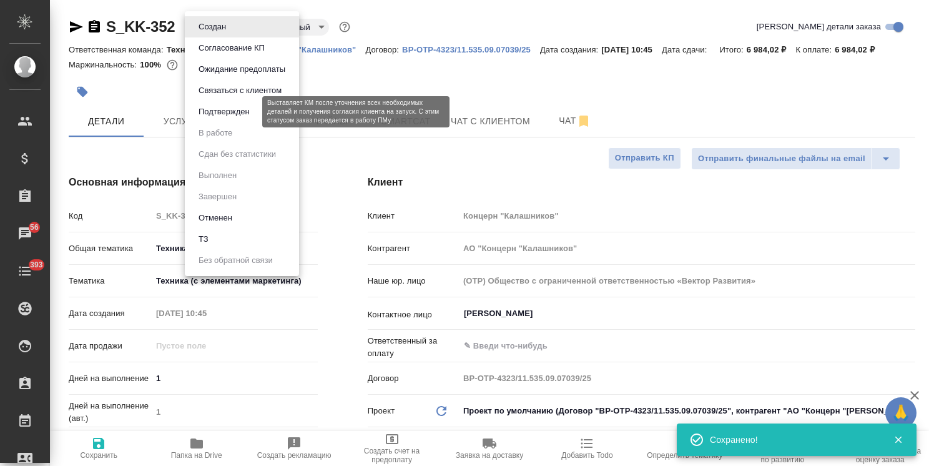
click at [220, 116] on button "Подтвержден" at bounding box center [224, 112] width 59 height 14
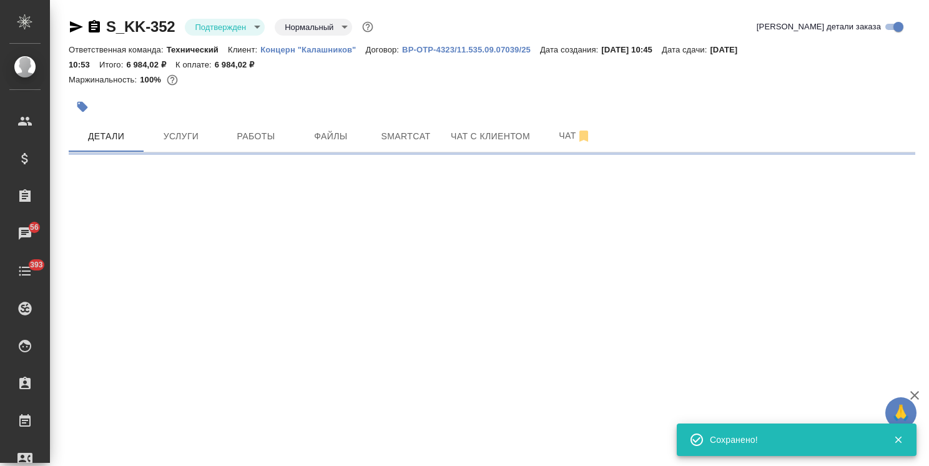
select select "RU"
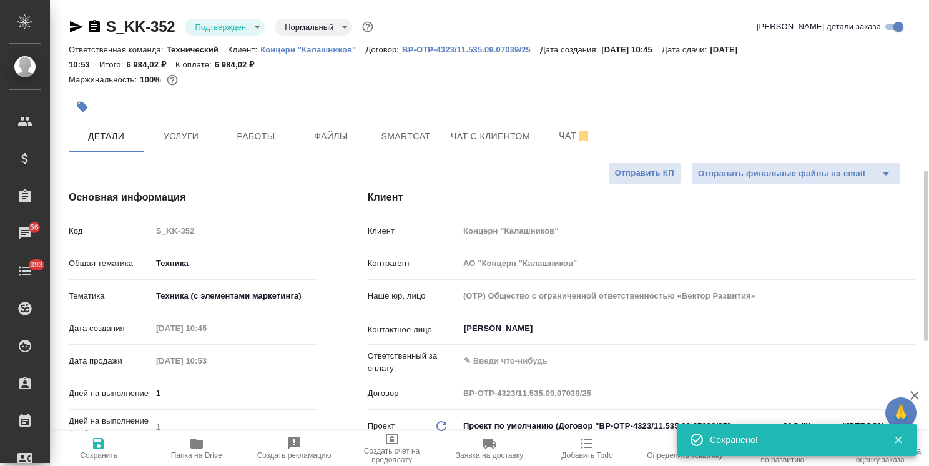
scroll to position [187, 0]
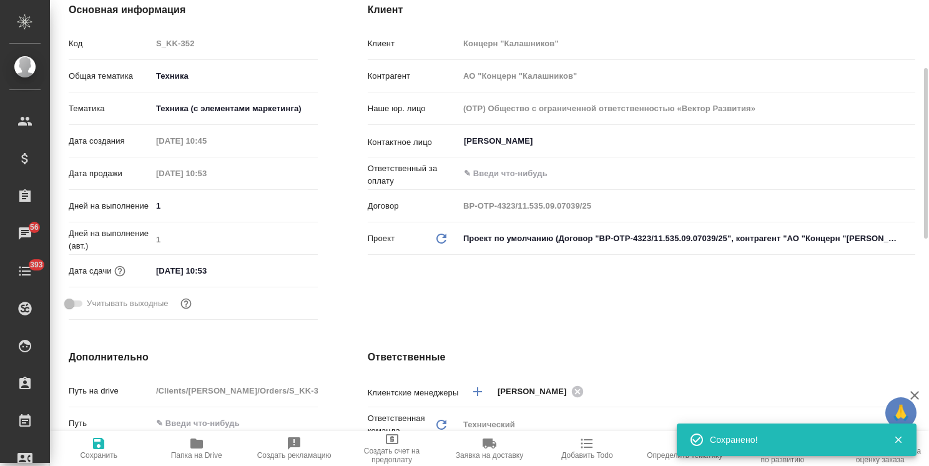
click at [234, 278] on input "26.09.2025 10:53" at bounding box center [206, 271] width 109 height 18
type input "26.09.2025 10:5_"
type textarea "x"
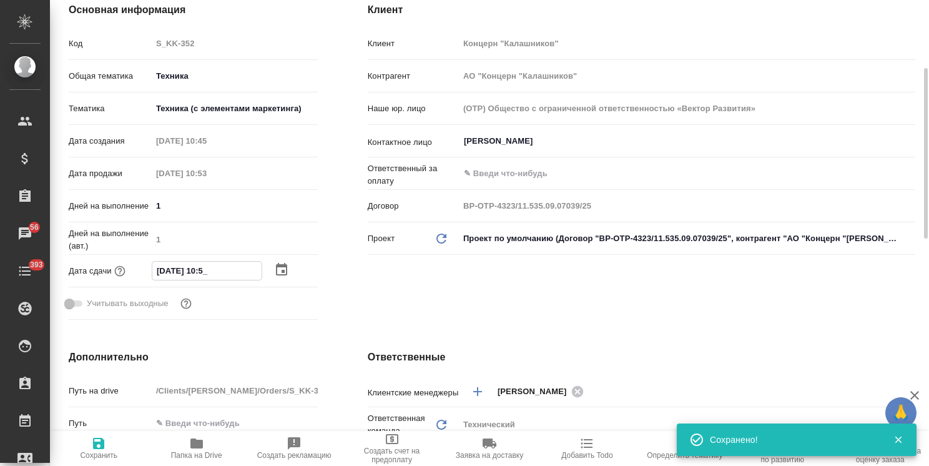
type input "26.09.2025 10:__"
type textarea "x"
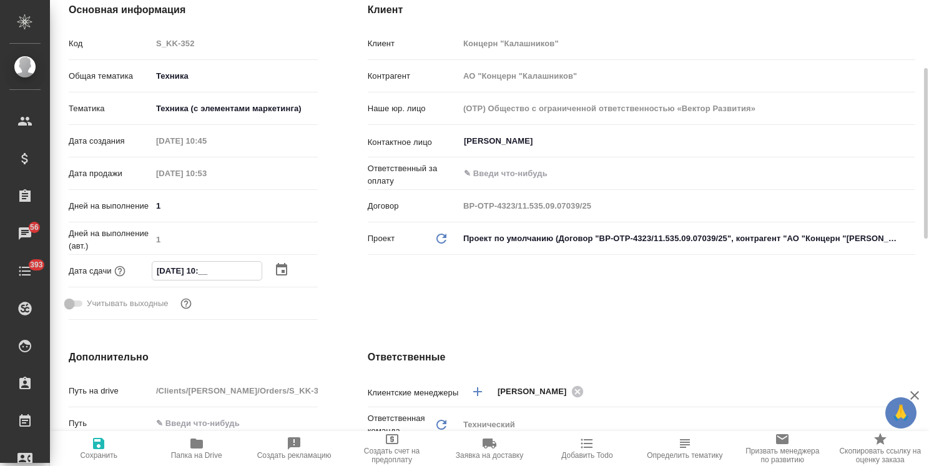
type input "26.09.2025 10:0_"
type textarea "x"
type input "26.09.2025 10:00"
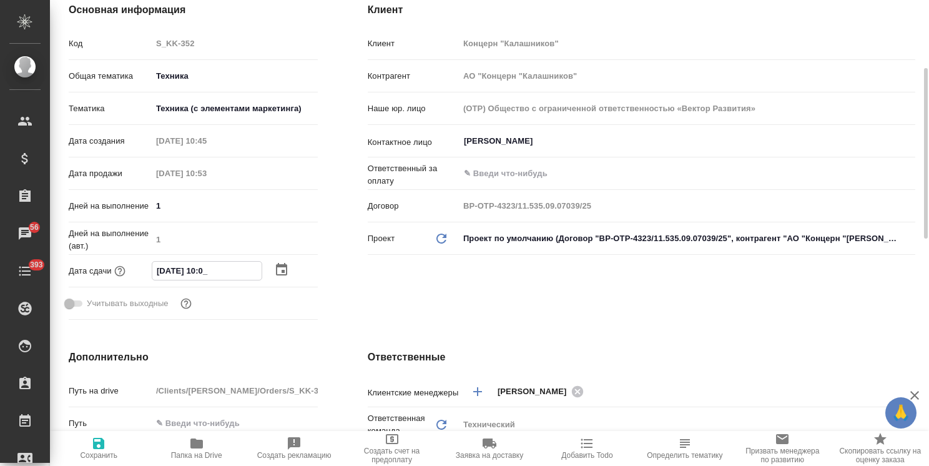
type textarea "x"
type input "26.09.2025 10:00"
click at [94, 456] on span "Сохранить" at bounding box center [98, 455] width 37 height 9
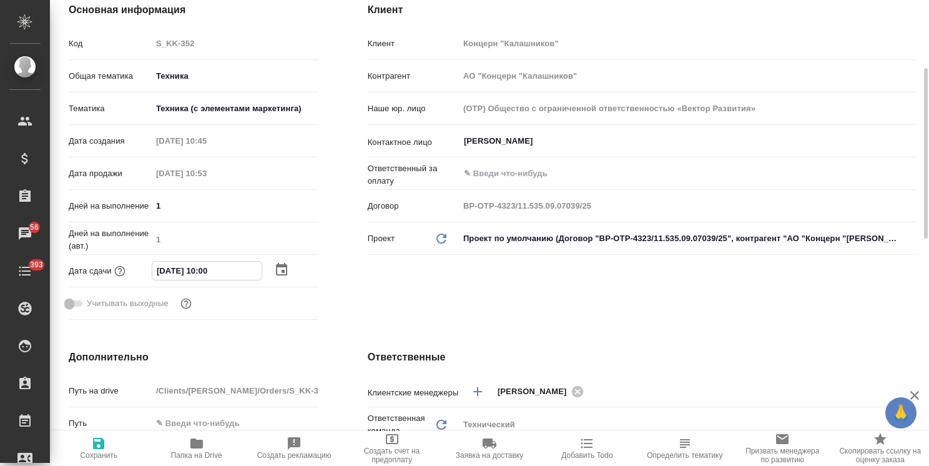
type textarea "x"
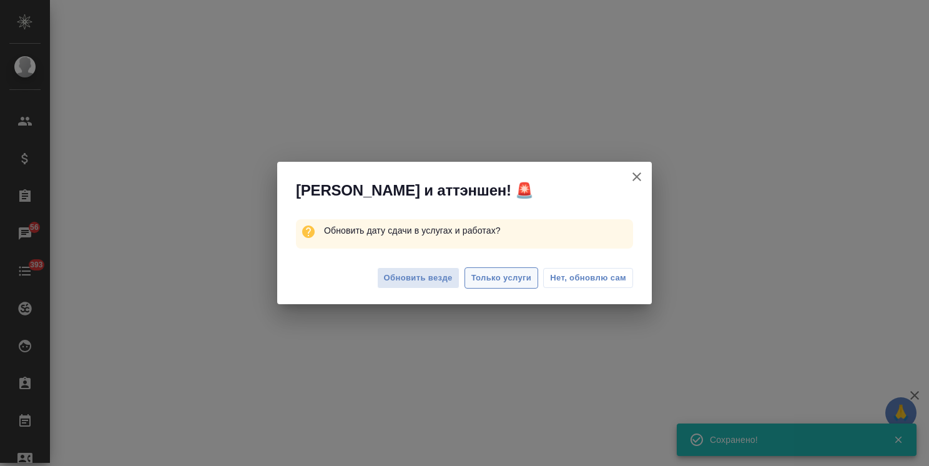
select select "RU"
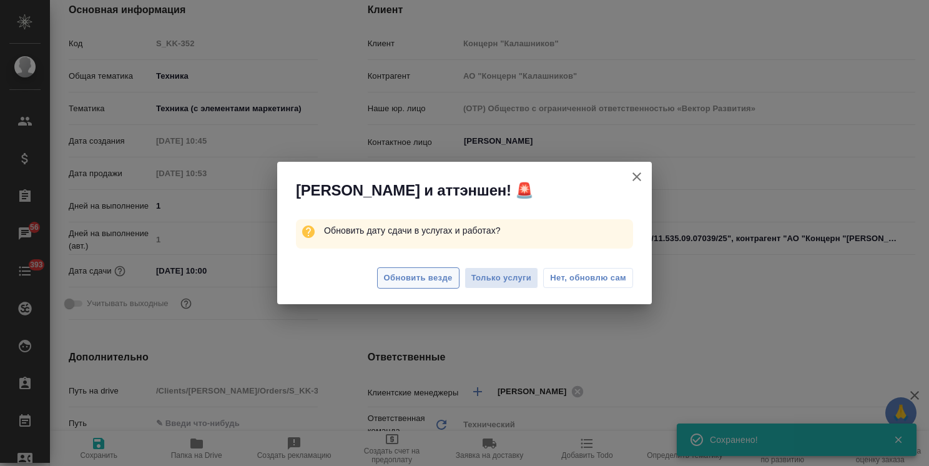
type textarea "x"
click at [430, 269] on button "Обновить везде" at bounding box center [418, 278] width 82 height 22
type textarea "x"
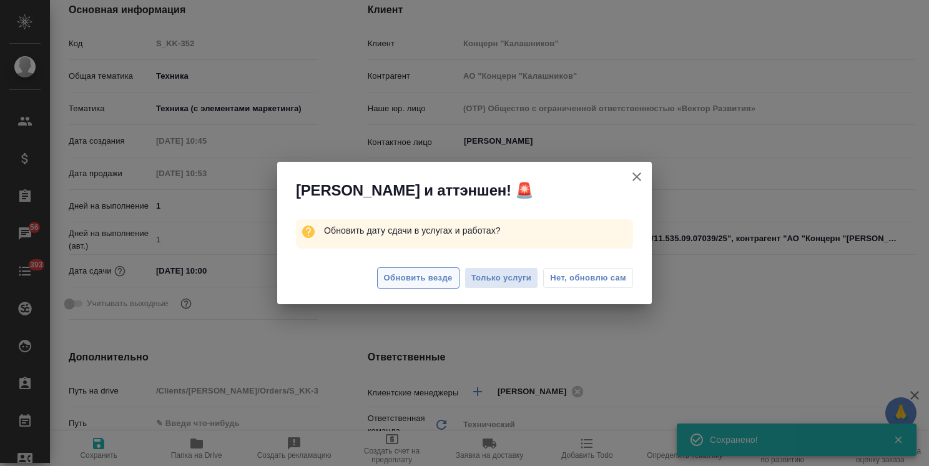
type textarea "x"
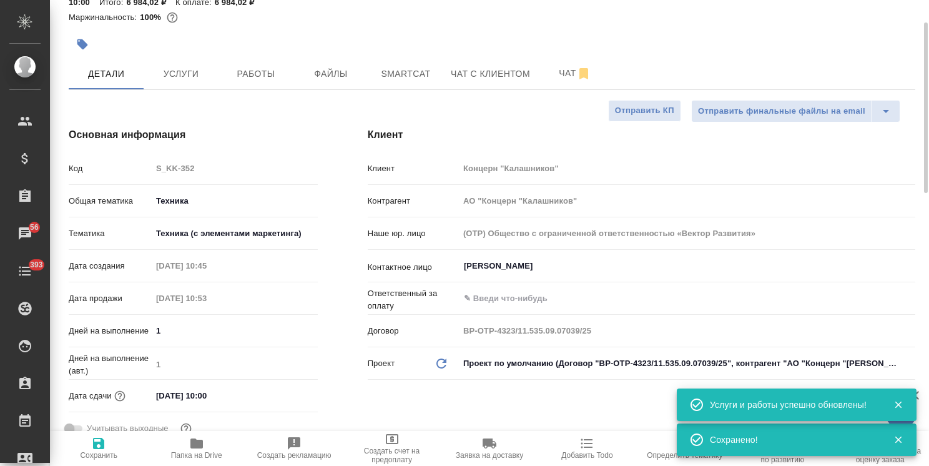
scroll to position [62, 0]
click at [191, 81] on span "Услуги" at bounding box center [181, 74] width 60 height 16
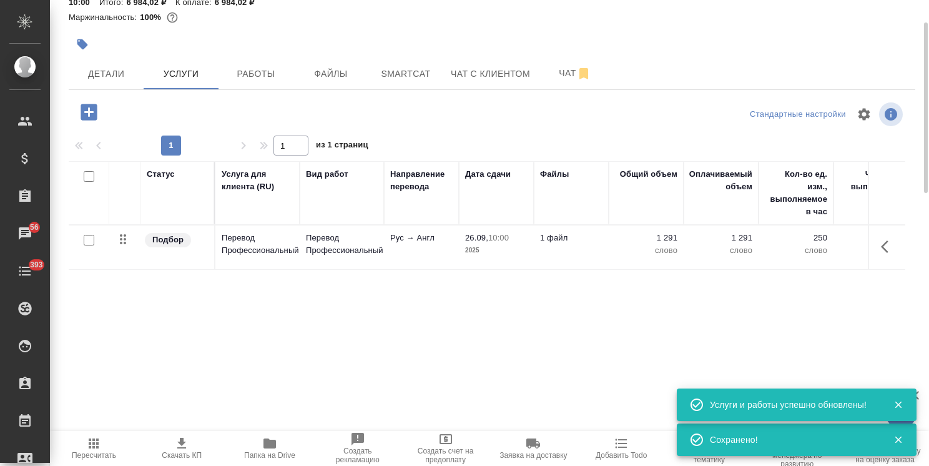
click at [170, 445] on span "Скачать КП" at bounding box center [182, 448] width 73 height 24
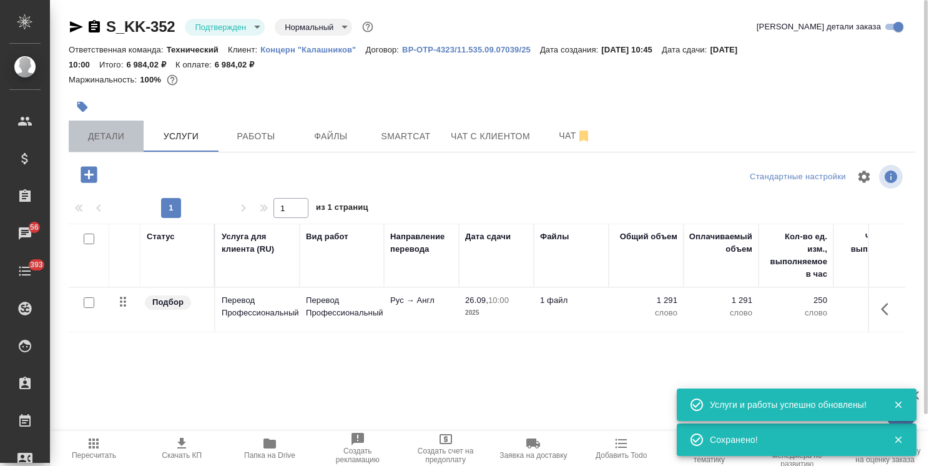
click at [92, 139] on span "Детали" at bounding box center [106, 137] width 60 height 16
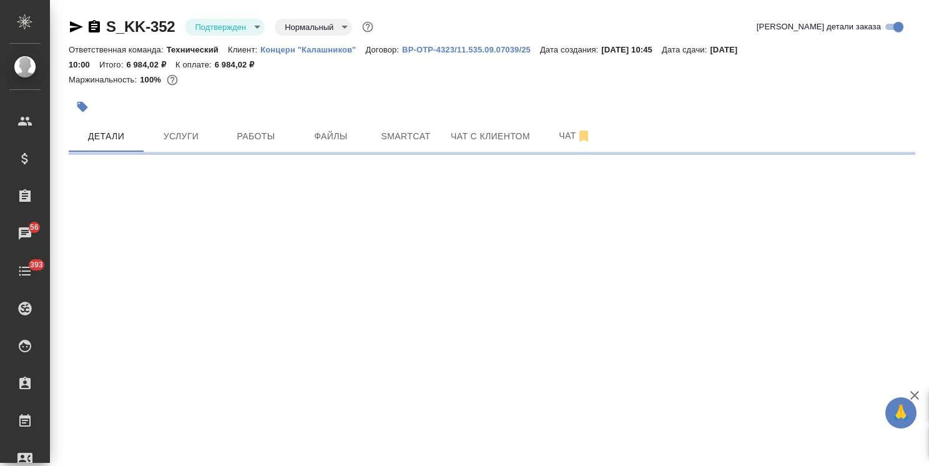
select select "RU"
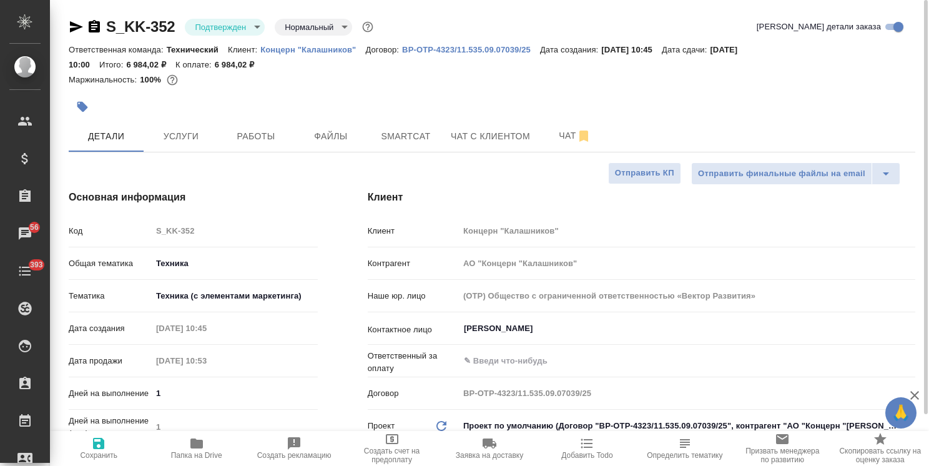
type textarea "x"
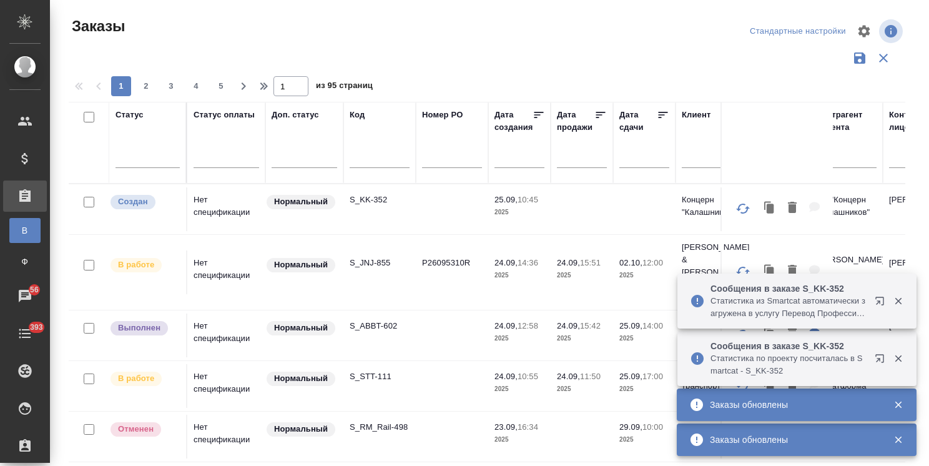
scroll to position [92, 0]
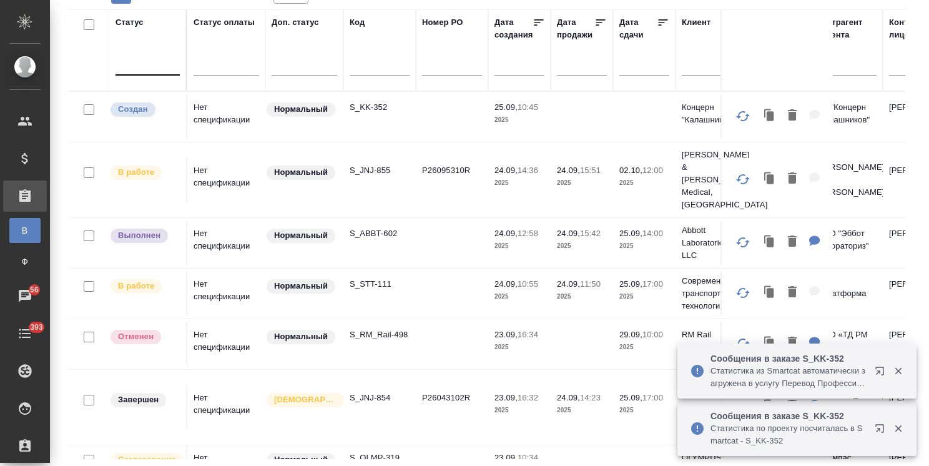
click at [144, 64] on div at bounding box center [148, 63] width 64 height 18
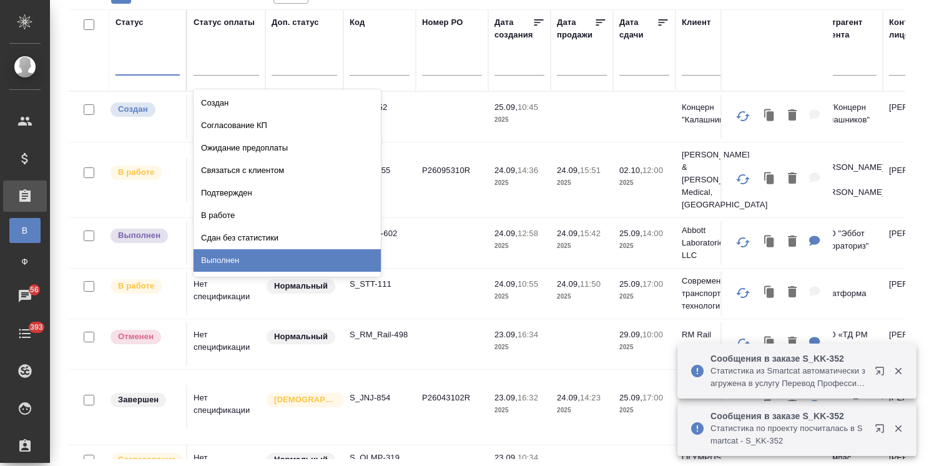
click at [232, 253] on div "Выполнен" at bounding box center [287, 260] width 187 height 22
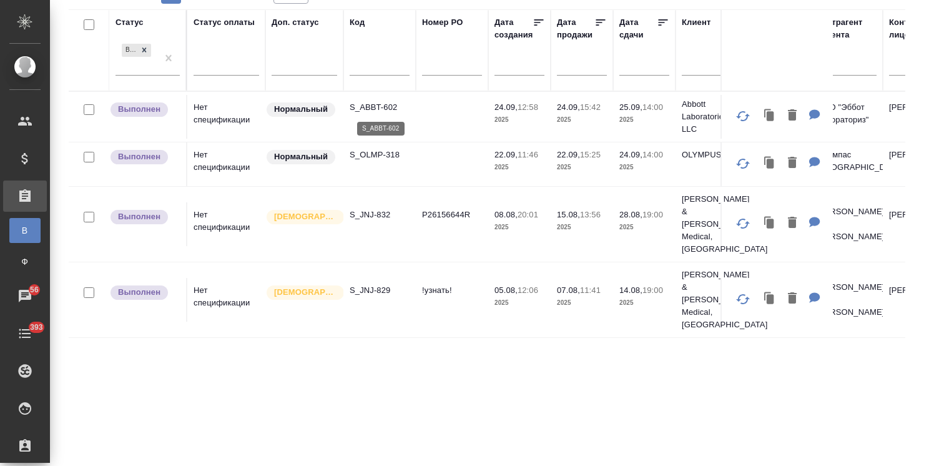
click at [372, 105] on p "S_ABBT-602" at bounding box center [380, 107] width 60 height 12
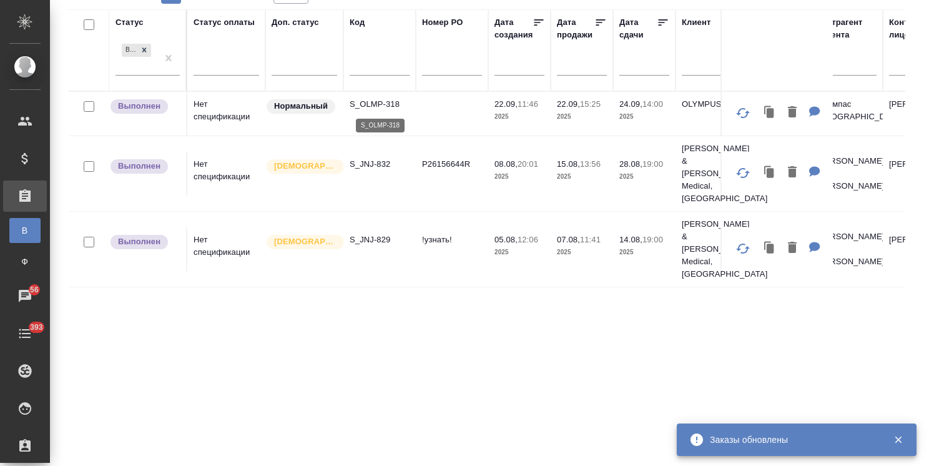
click at [375, 102] on p "S_OLMP-318" at bounding box center [380, 104] width 60 height 12
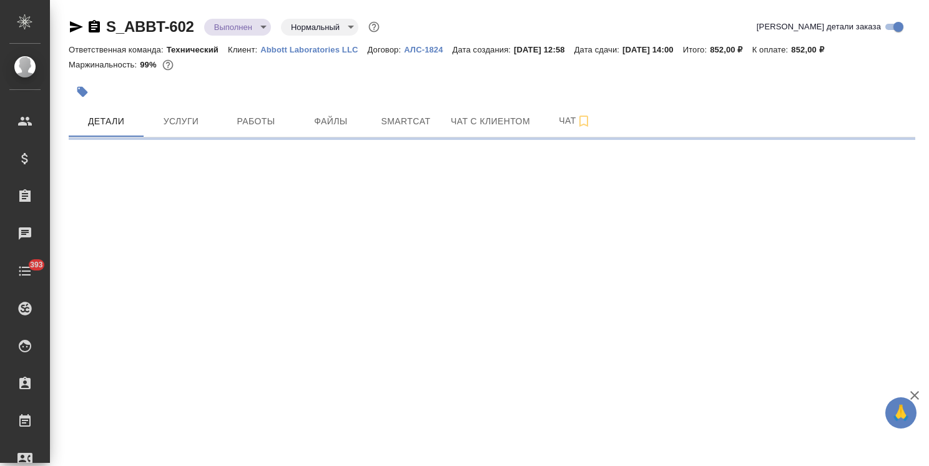
click at [252, 27] on body "🙏 .cls-1 fill:#fff; AWATERA [PERSON_NAME] Спецификации Заказы Чаты 393 Todo Про…" at bounding box center [464, 233] width 929 height 466
select select "RU"
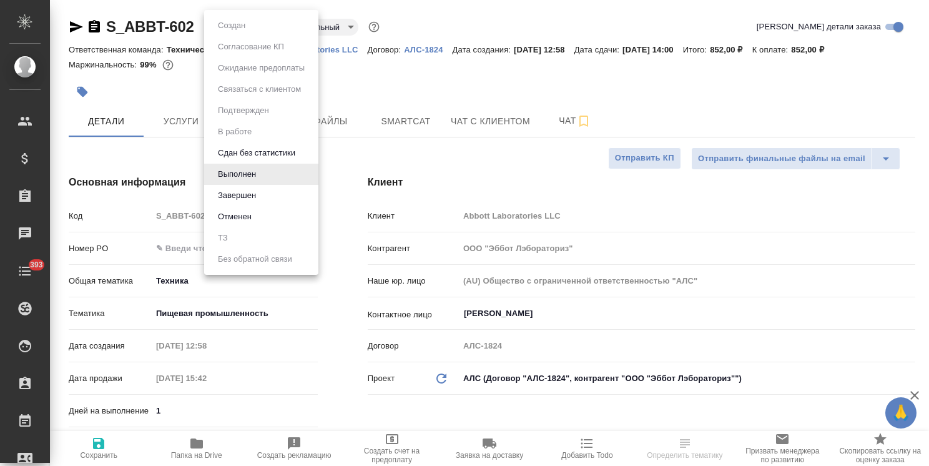
type textarea "x"
click at [239, 194] on button "Завершен" at bounding box center [237, 196] width 46 height 14
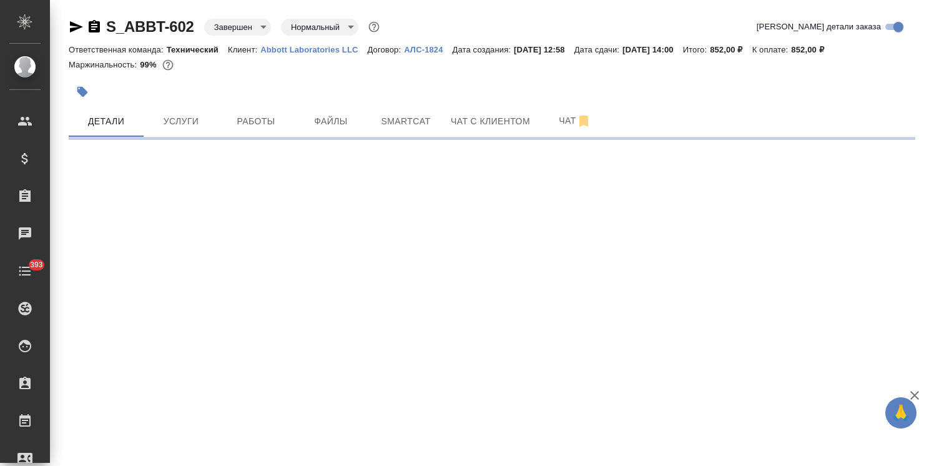
select select "RU"
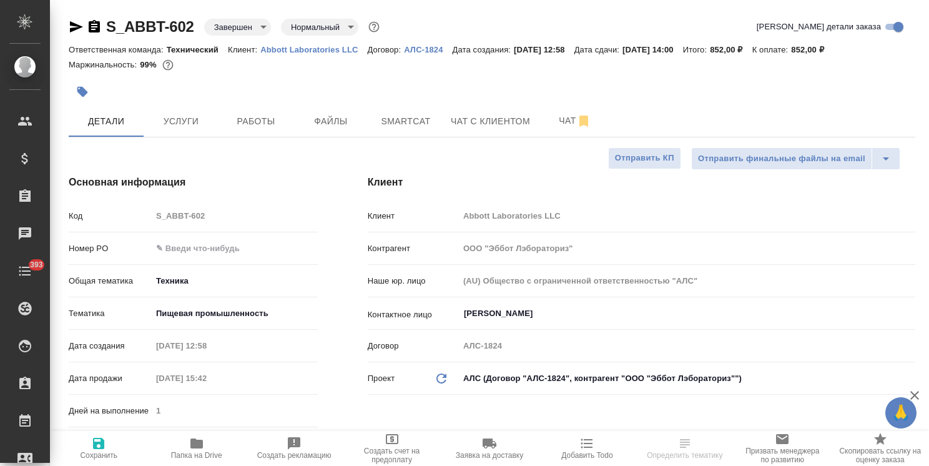
type textarea "x"
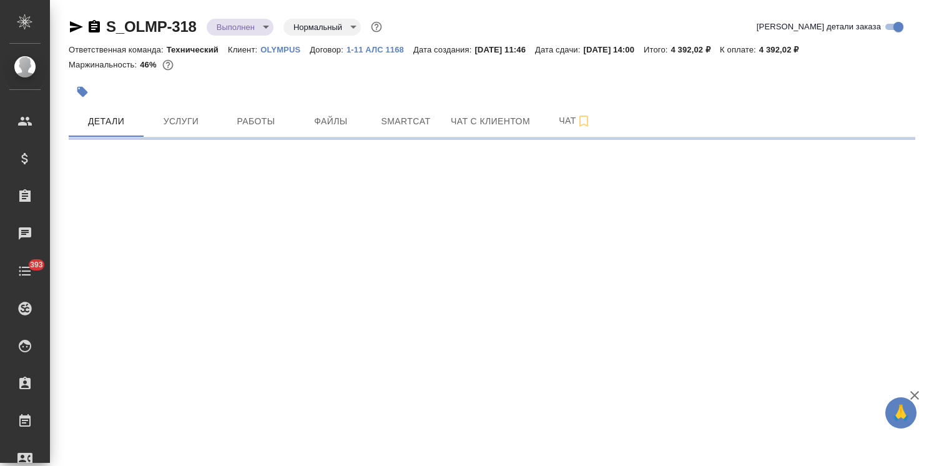
select select "RU"
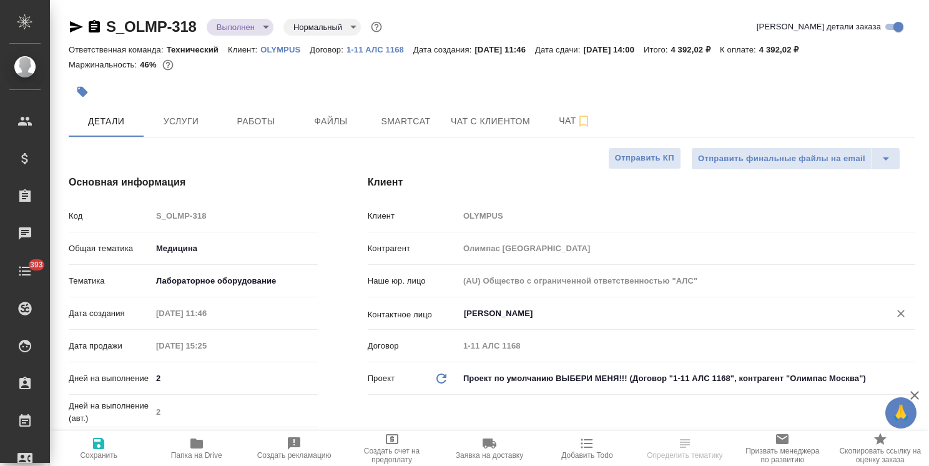
type textarea "x"
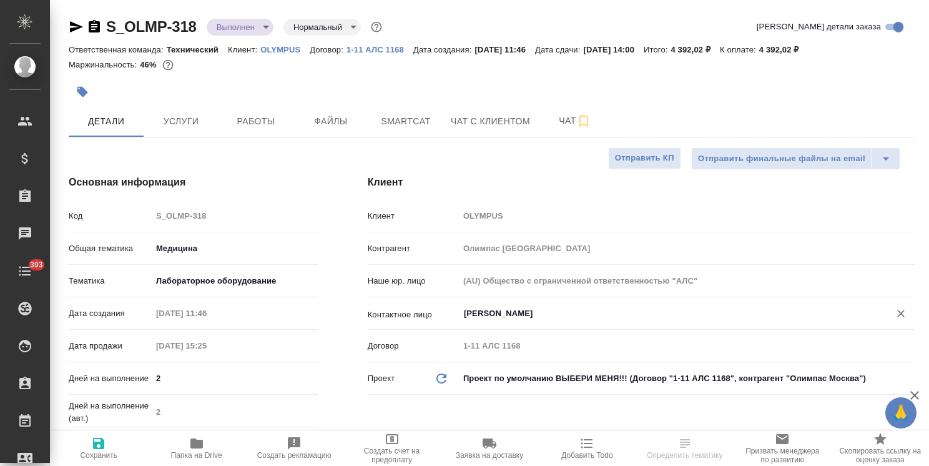
type textarea "x"
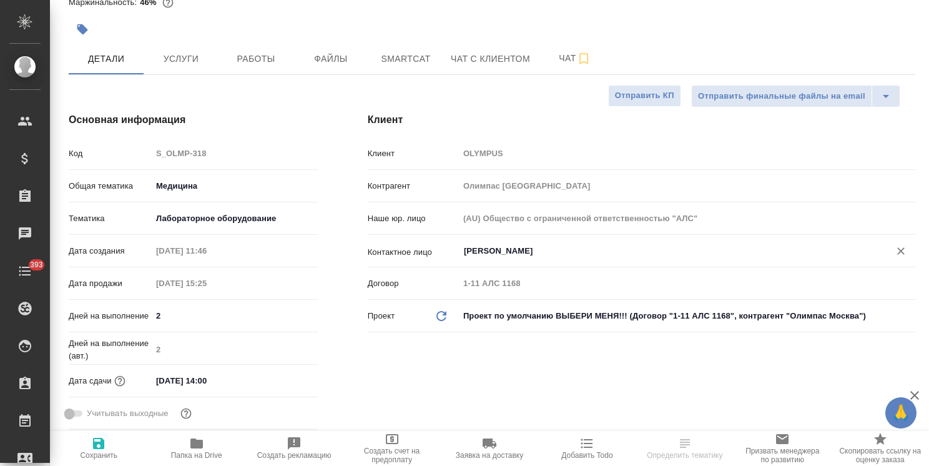
type textarea "x"
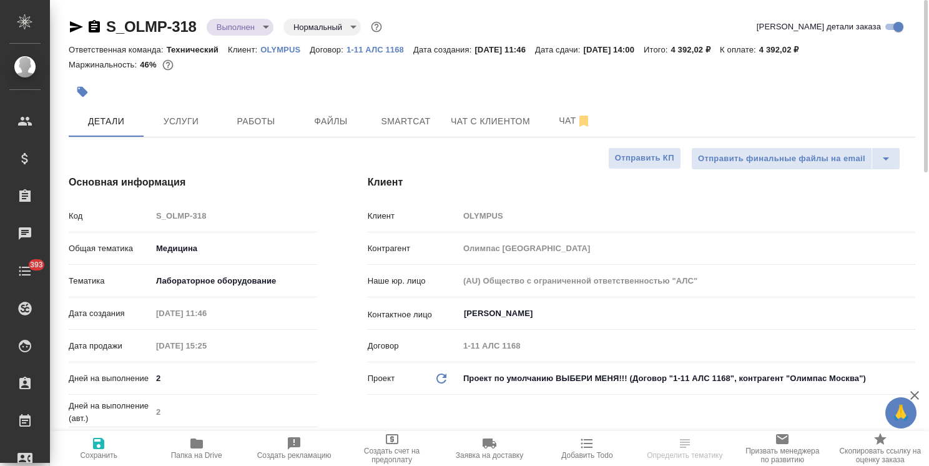
click at [225, 26] on body "🙏 .cls-1 fill:#fff; AWATERA [PERSON_NAME] Спецификации Заказы Чаты 393 Todo Про…" at bounding box center [464, 233] width 929 height 466
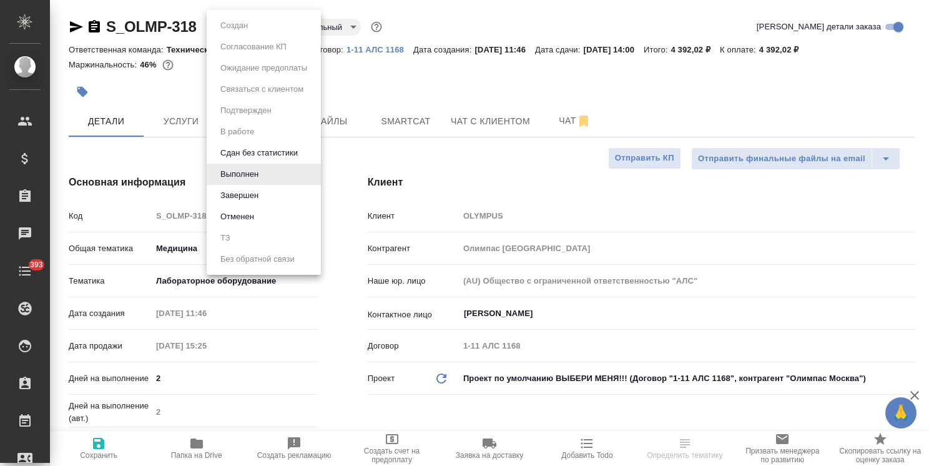
click at [238, 191] on button "Завершен" at bounding box center [240, 196] width 46 height 14
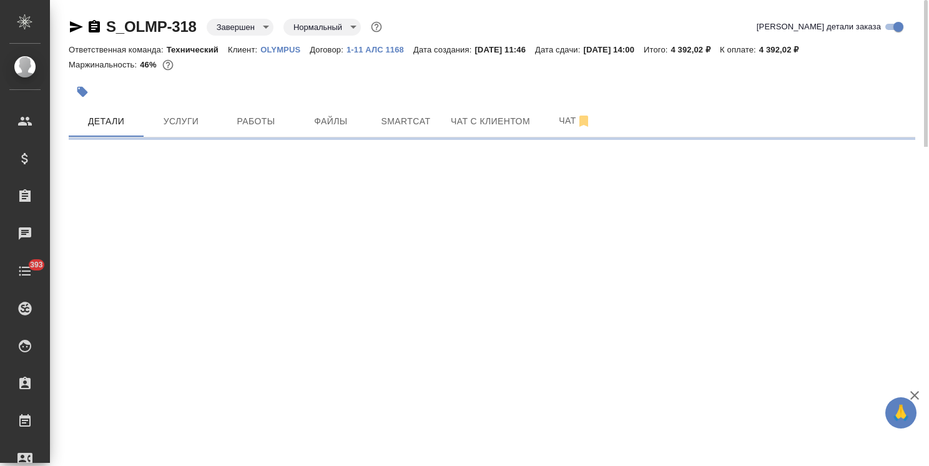
select select "RU"
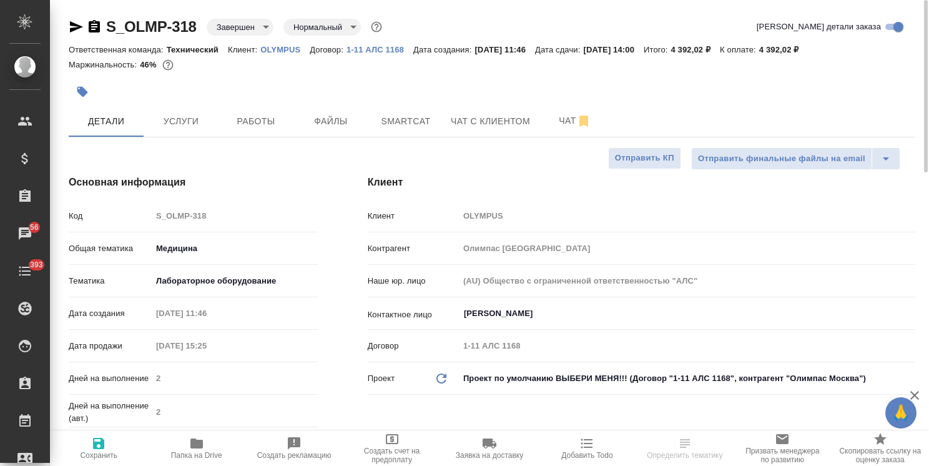
type textarea "x"
click at [381, 47] on p "1-11 АЛС 1168" at bounding box center [380, 49] width 67 height 9
type textarea "x"
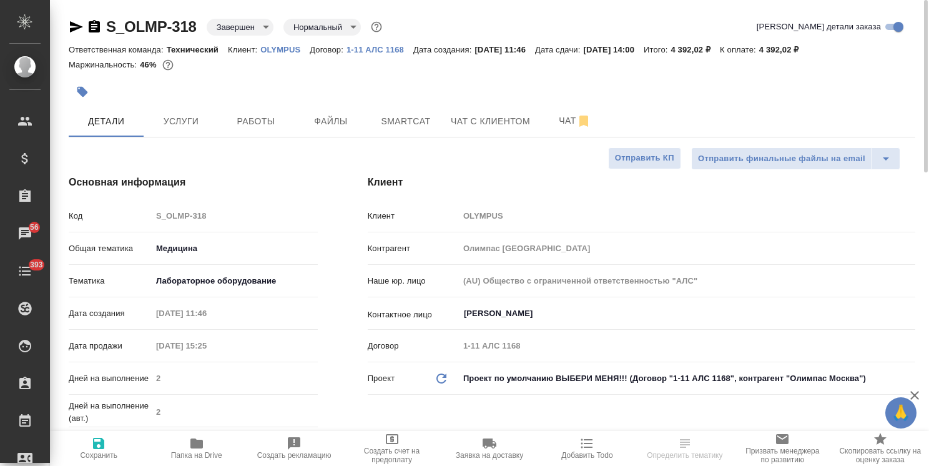
type textarea "x"
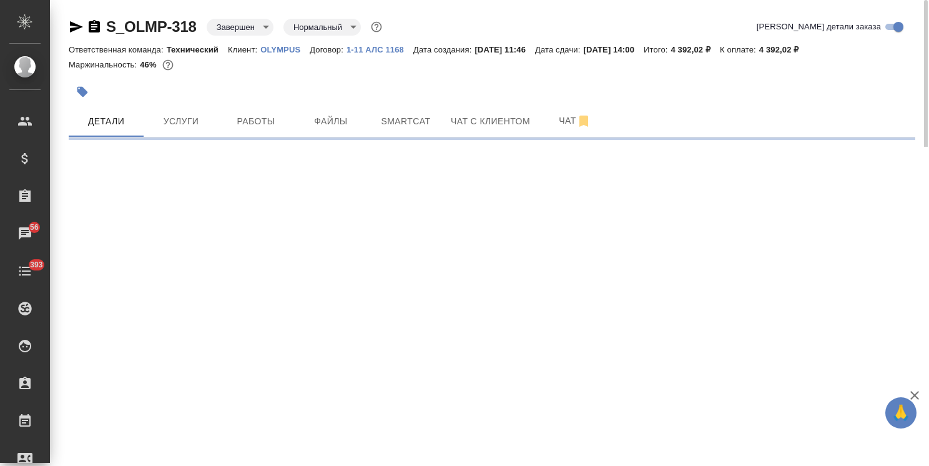
select select "RU"
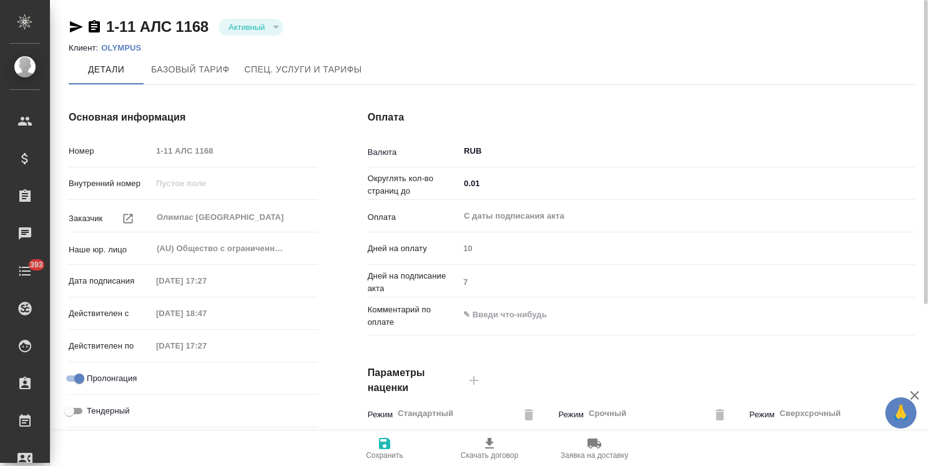
type input "Стандартный шаблон - [PHONE_NUMBER] - ВЫБЕРИ МЕНЯ!"
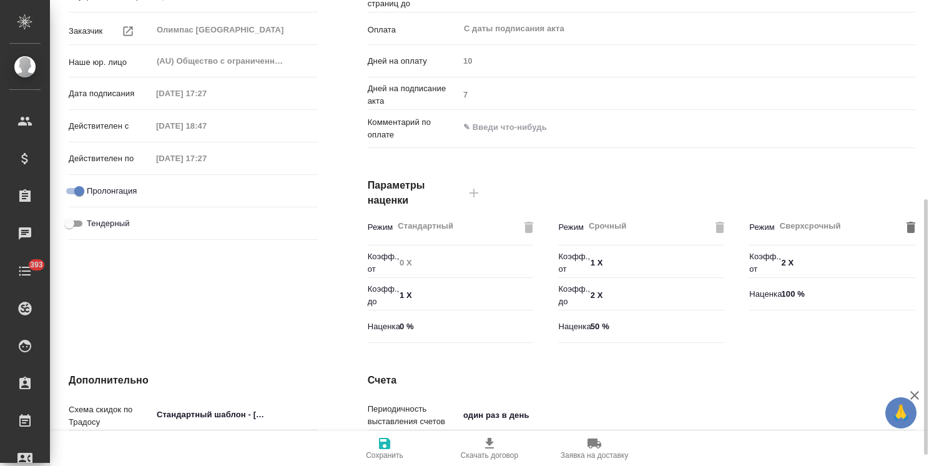
scroll to position [250, 0]
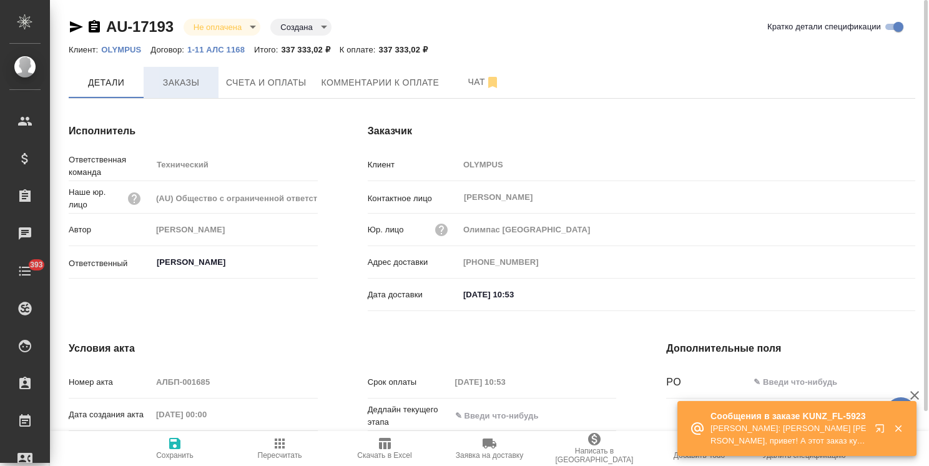
click at [184, 79] on span "Заказы" at bounding box center [181, 83] width 60 height 16
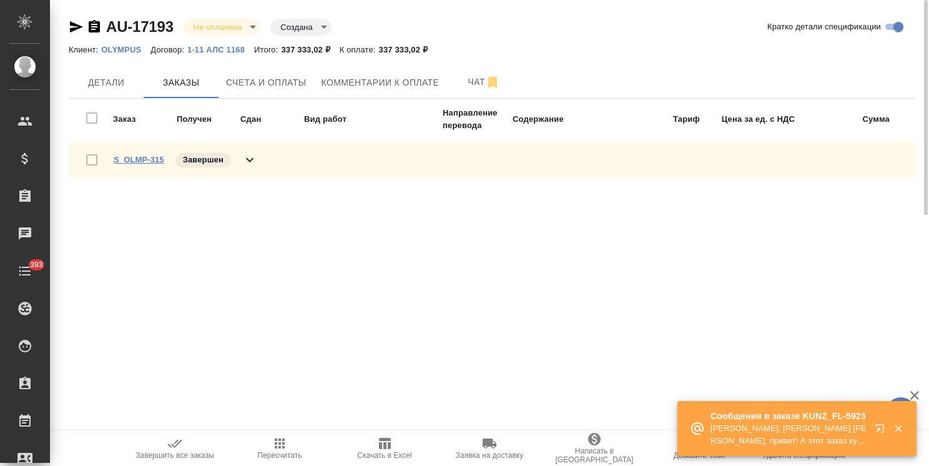
click at [132, 159] on link "S_OLMP-315" at bounding box center [139, 159] width 51 height 9
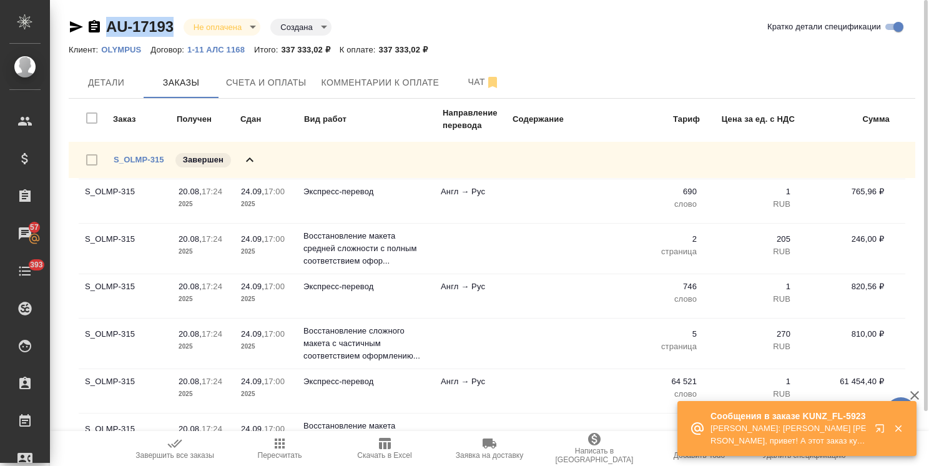
drag, startPoint x: 178, startPoint y: 17, endPoint x: 105, endPoint y: 16, distance: 73.1
copy link "AU-17193"
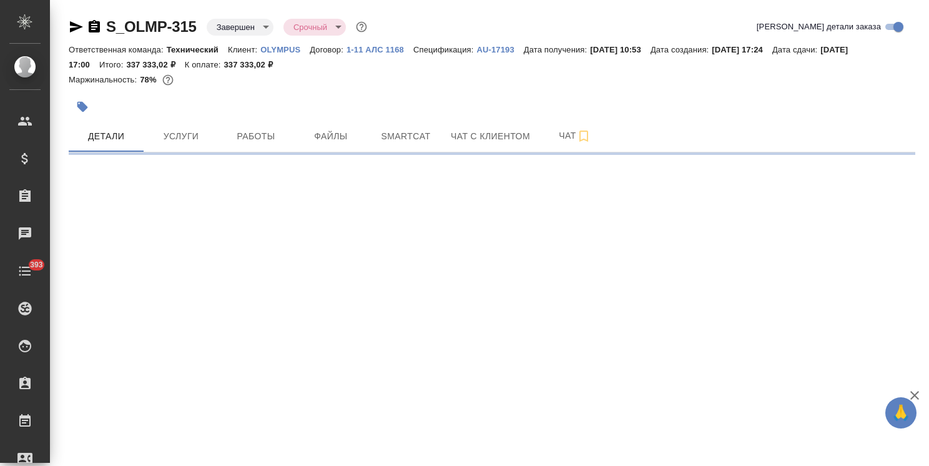
select select "RU"
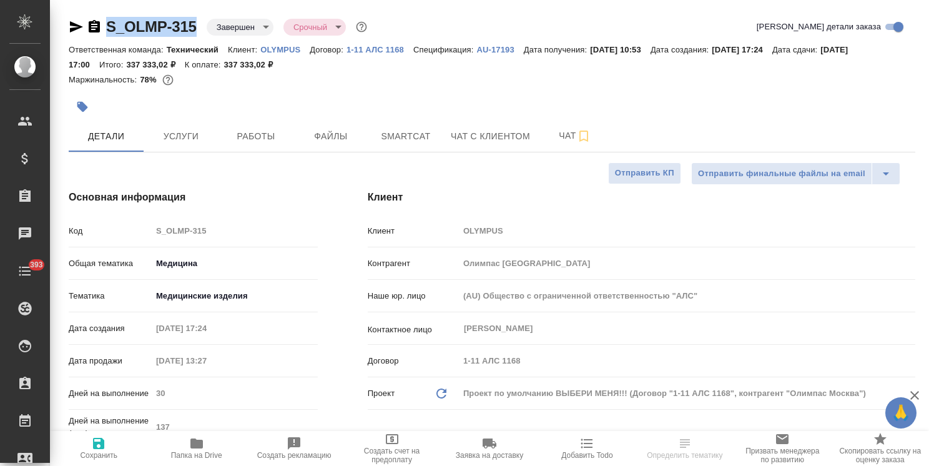
type textarea "x"
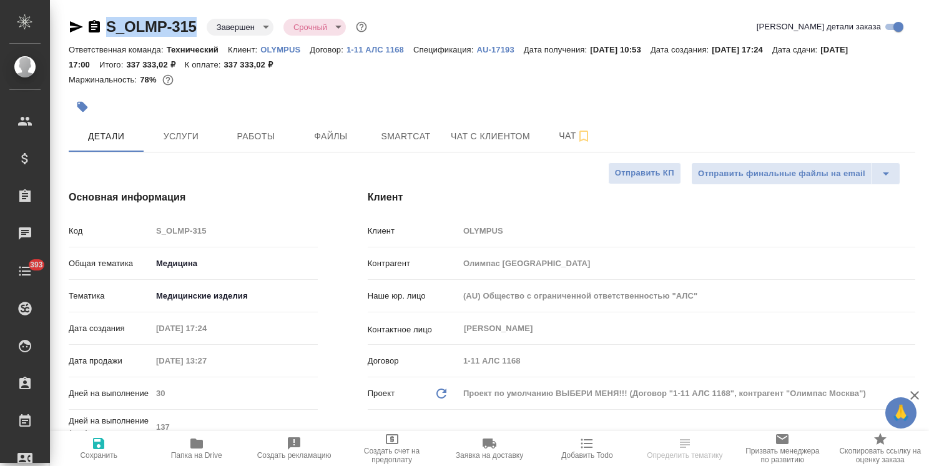
type textarea "x"
drag, startPoint x: 133, startPoint y: 16, endPoint x: 80, endPoint y: 16, distance: 53.1
type textarea "x"
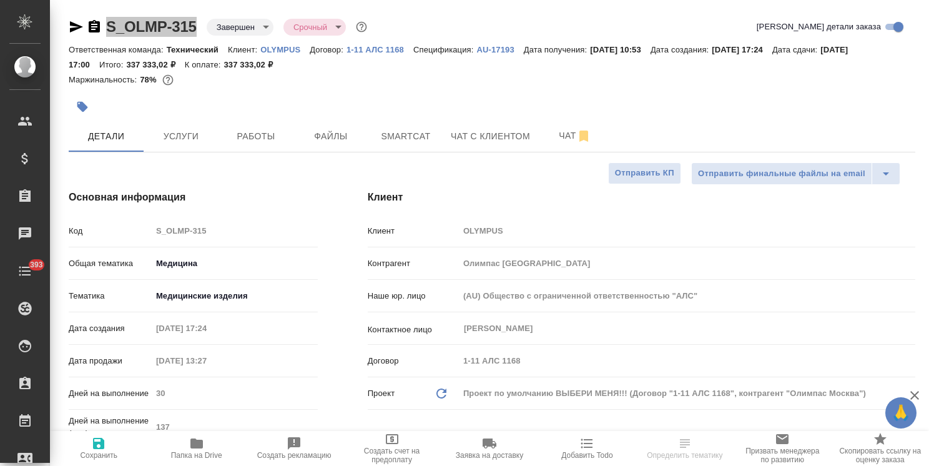
type textarea "x"
select select "RU"
type textarea "x"
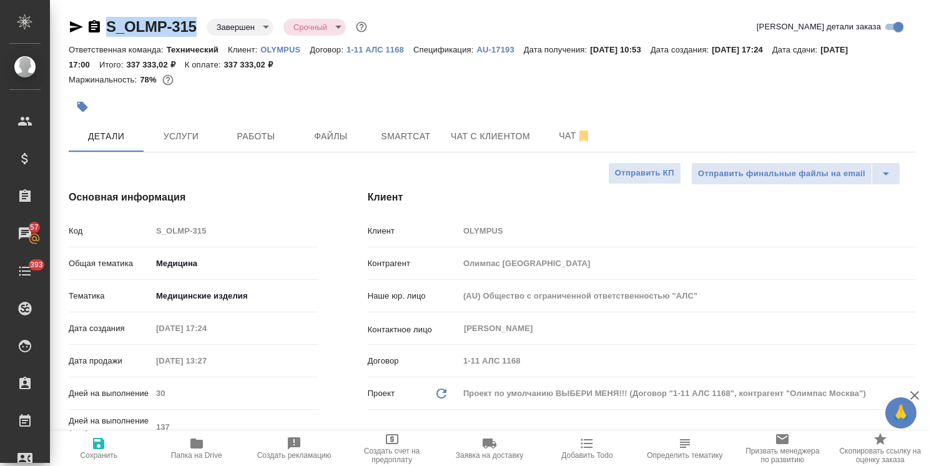
type textarea "x"
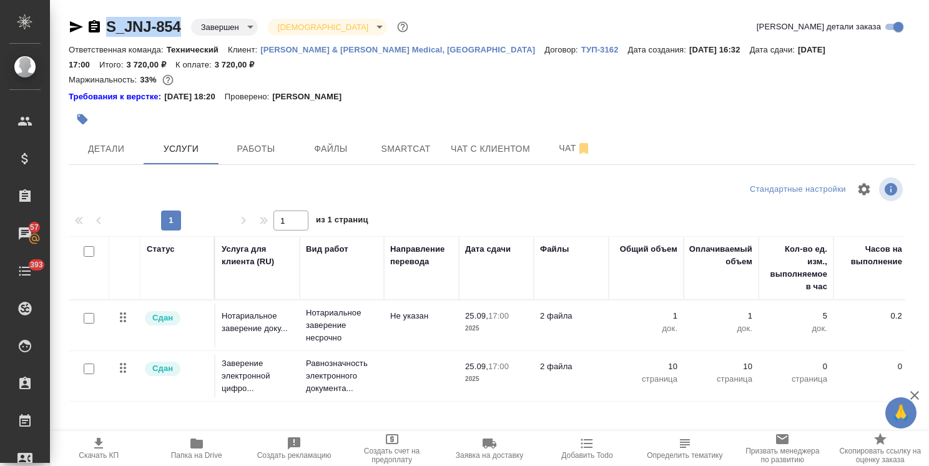
click at [55, 12] on div "S_JNJ-854 Завершен closed Святая троица holyTrinity Кратко детали заказа Ответс…" at bounding box center [489, 268] width 879 height 536
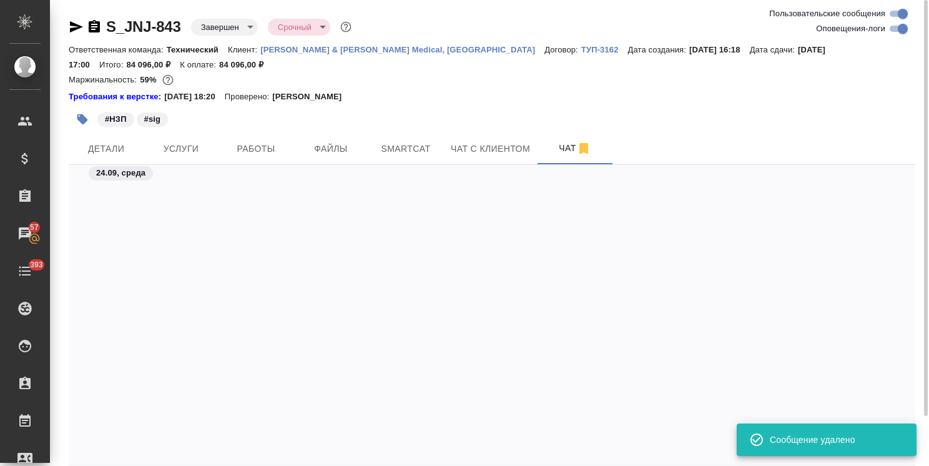
scroll to position [26275, 0]
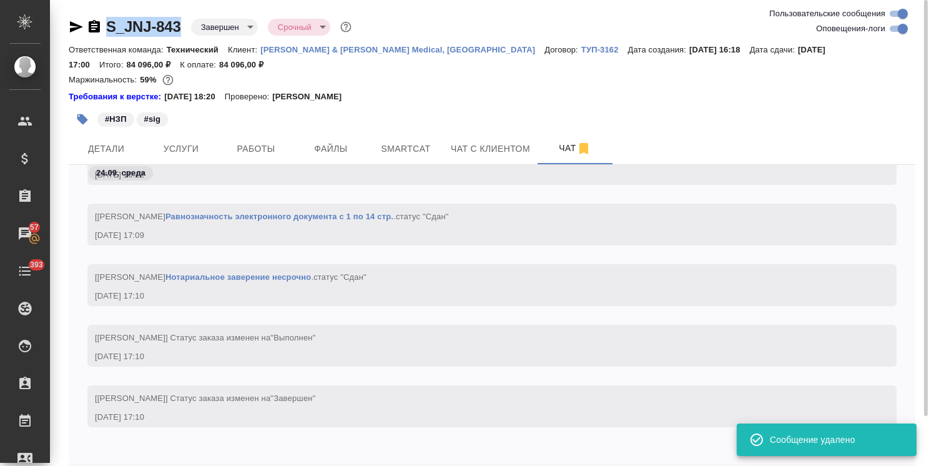
drag, startPoint x: 187, startPoint y: 11, endPoint x: 76, endPoint y: 12, distance: 111.2
click at [79, 14] on div "S_JNJ-843 Завершен closed Срочный urgent Ответственная команда: Технический Кли…" at bounding box center [492, 260] width 861 height 521
copy link "S_JNJ-843"
